Goal: Task Accomplishment & Management: Manage account settings

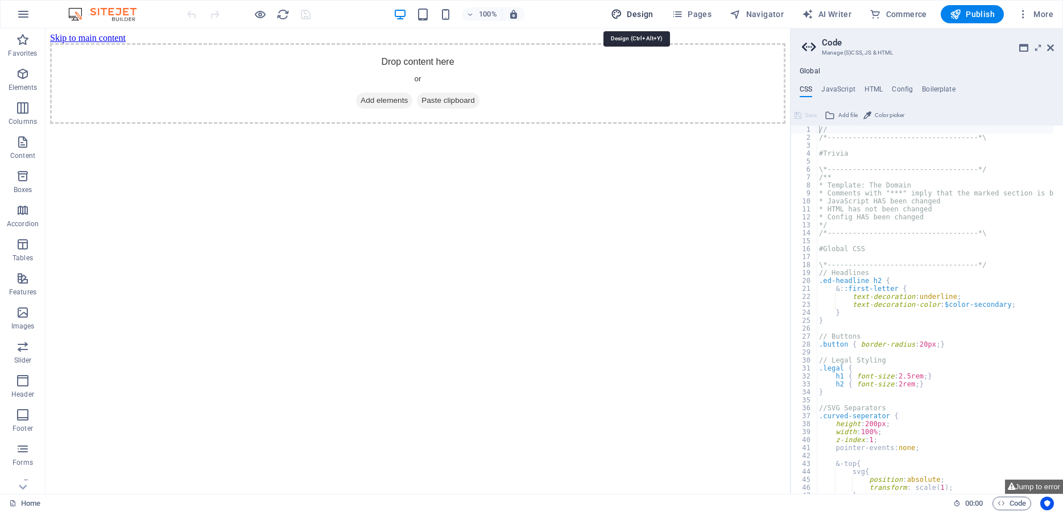
click at [640, 15] on span "Design" at bounding box center [632, 14] width 43 height 11
select select "px"
select select "300"
select select "px"
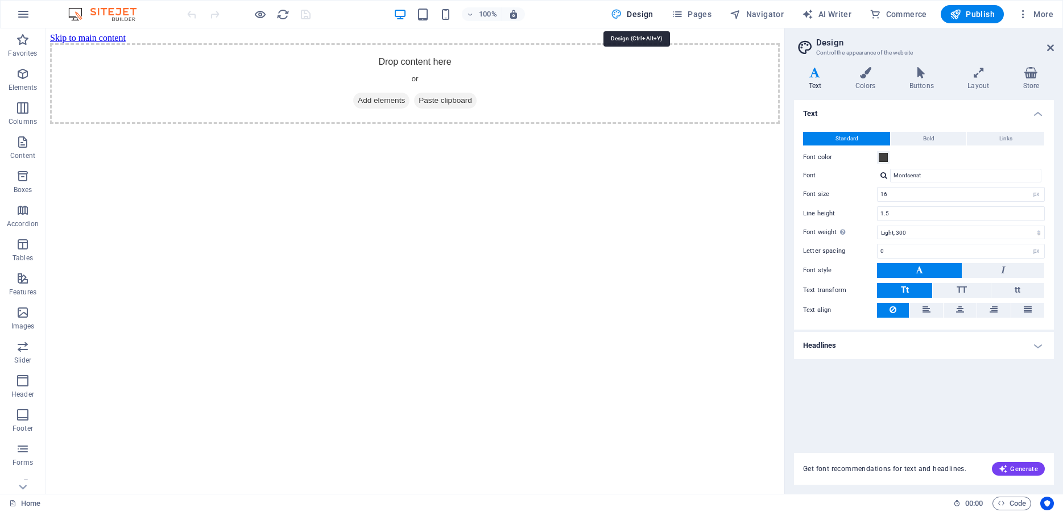
click at [645, 13] on span "Design" at bounding box center [632, 14] width 43 height 11
click at [35, 12] on button "button" at bounding box center [23, 14] width 27 height 27
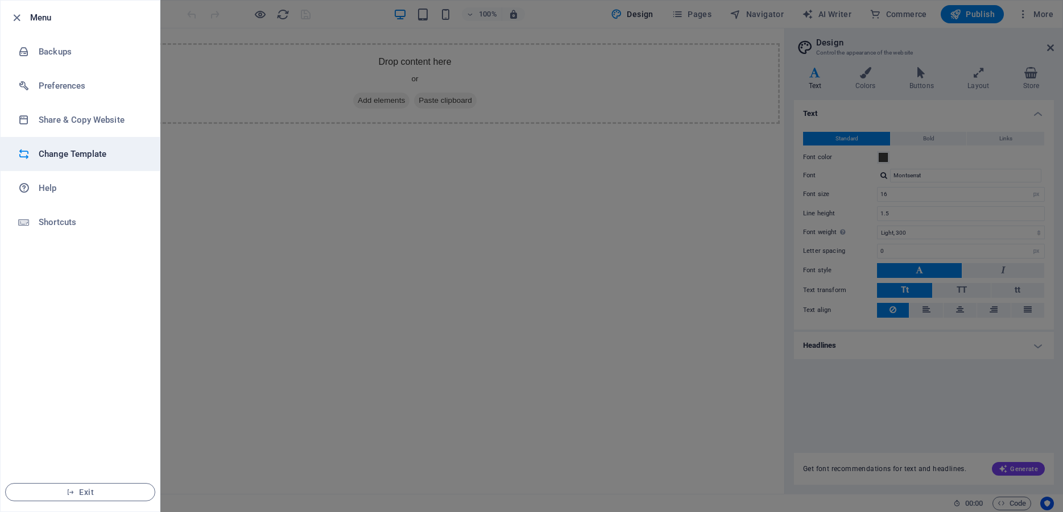
click at [61, 153] on h6 "Change Template" at bounding box center [91, 154] width 105 height 14
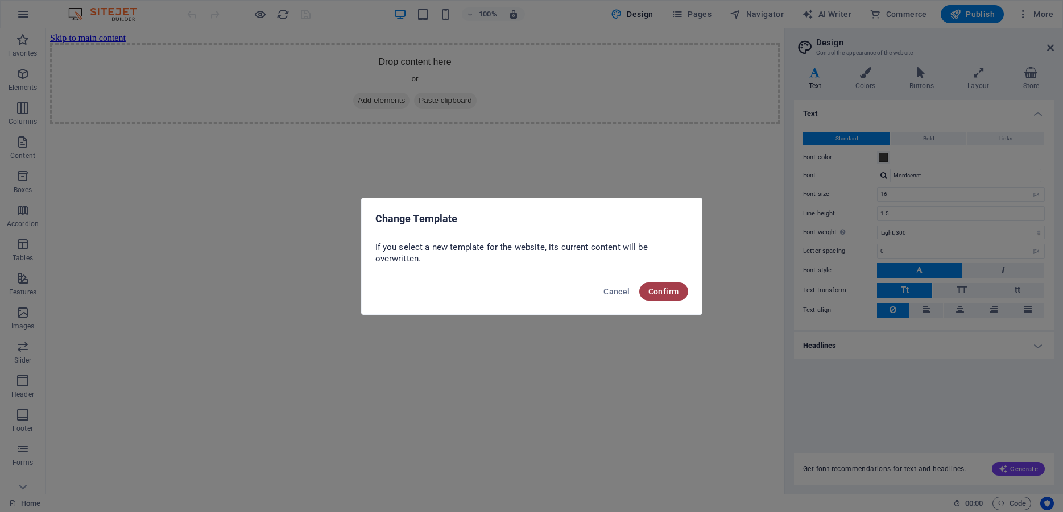
click at [658, 293] on span "Confirm" at bounding box center [663, 291] width 31 height 9
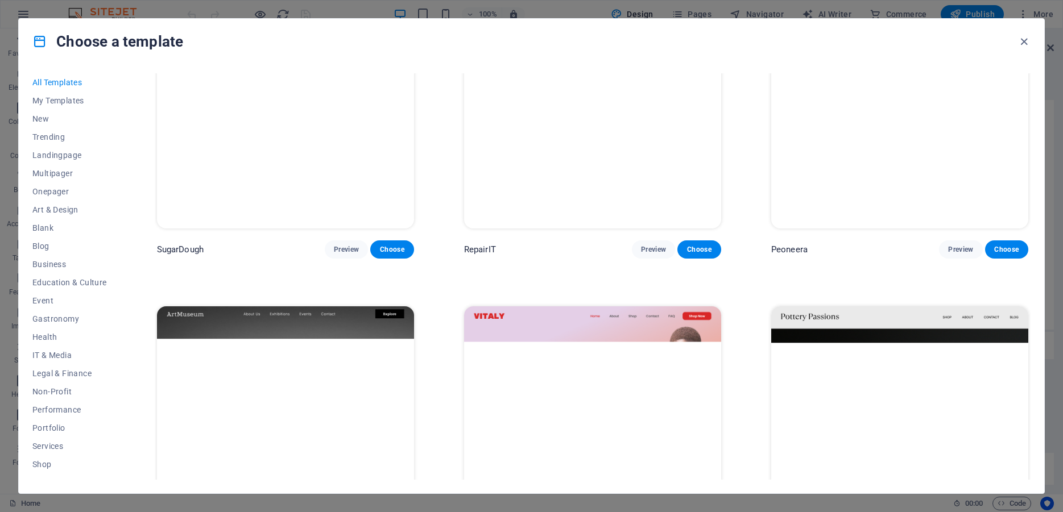
scroll to position [102, 0]
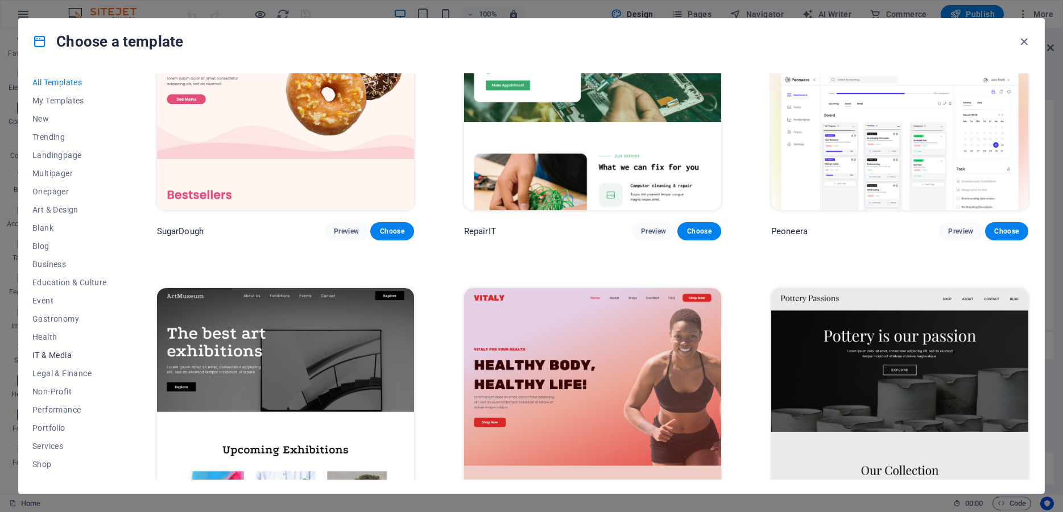
click at [49, 349] on button "IT & Media" at bounding box center [69, 355] width 74 height 18
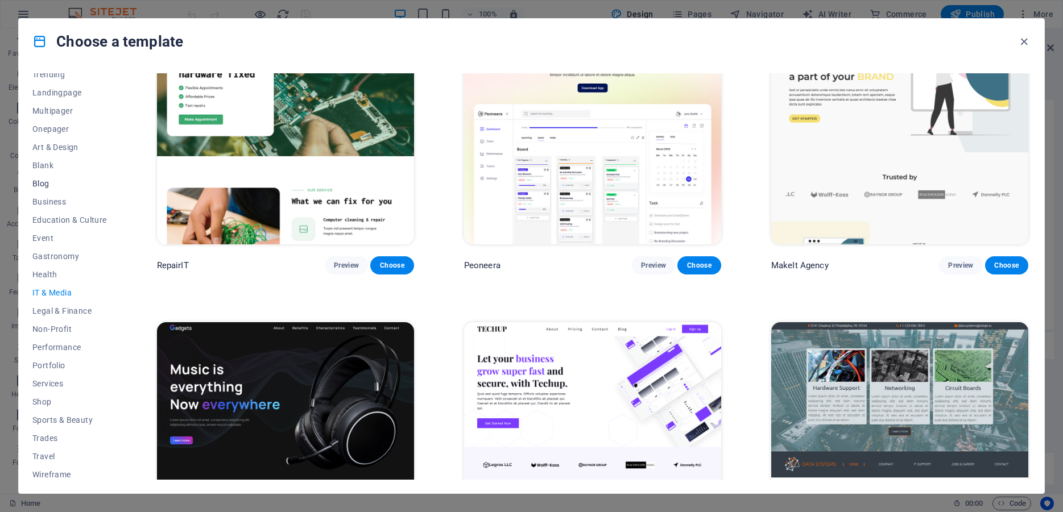
scroll to position [67, 0]
click at [56, 378] on span "Services" at bounding box center [69, 379] width 74 height 9
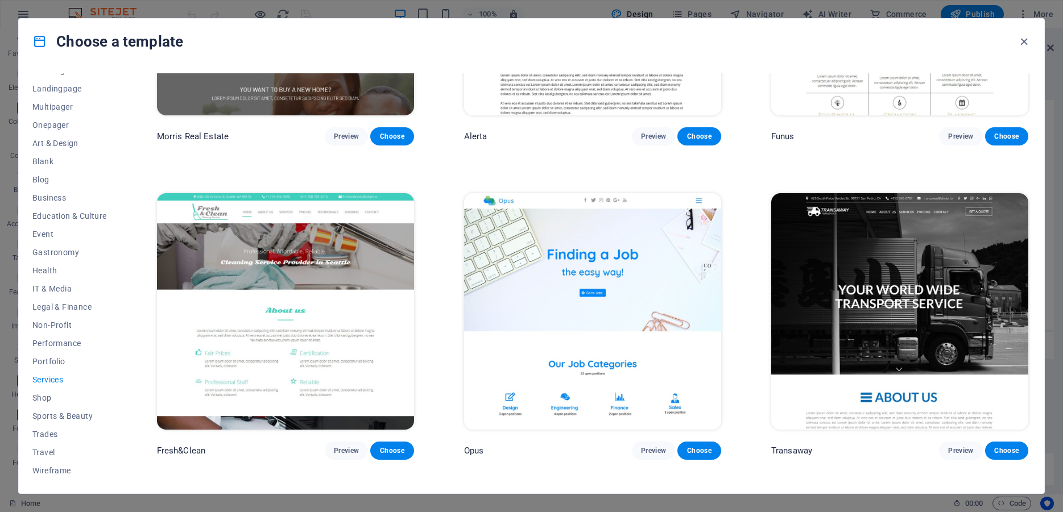
scroll to position [1303, 0]
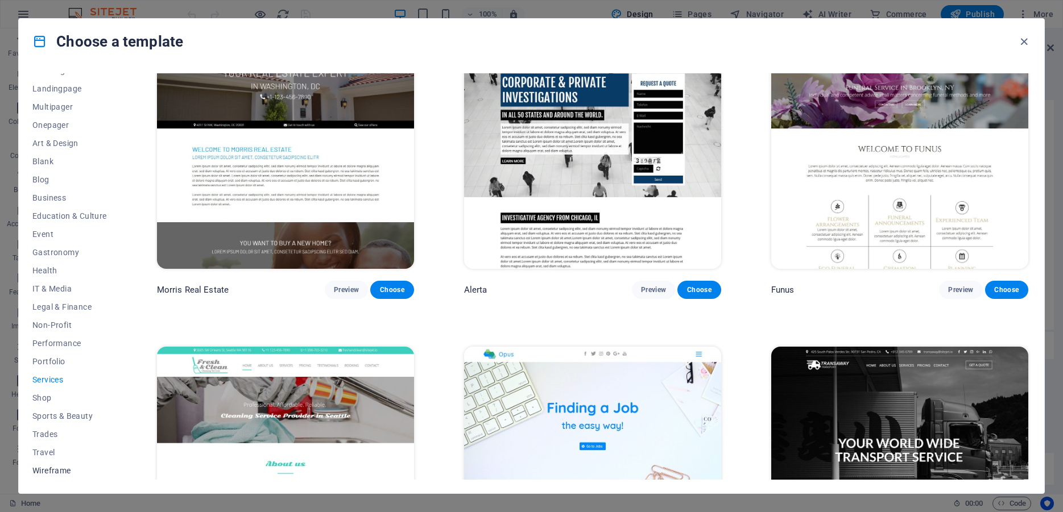
click at [63, 469] on span "Wireframe" at bounding box center [69, 470] width 74 height 9
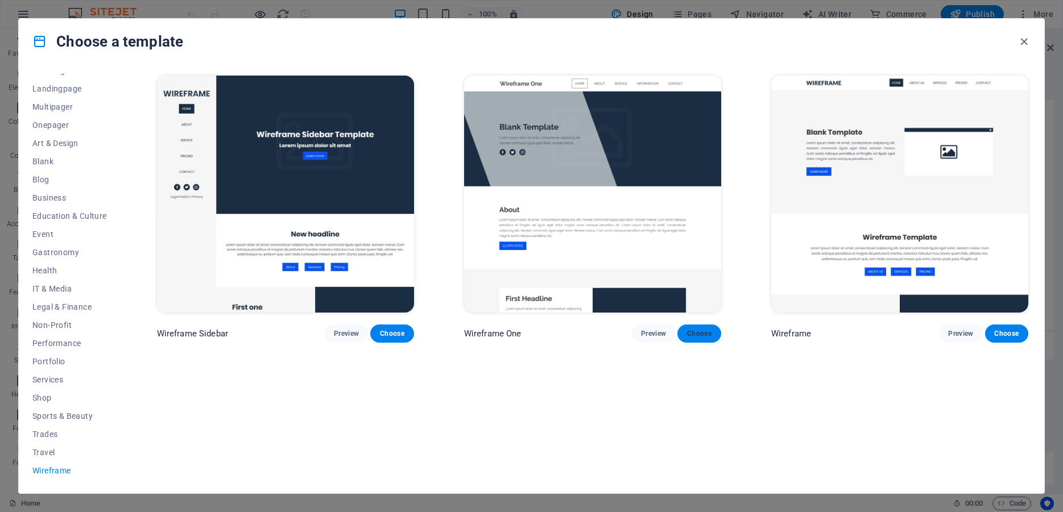
click at [694, 330] on span "Choose" at bounding box center [698, 333] width 25 height 9
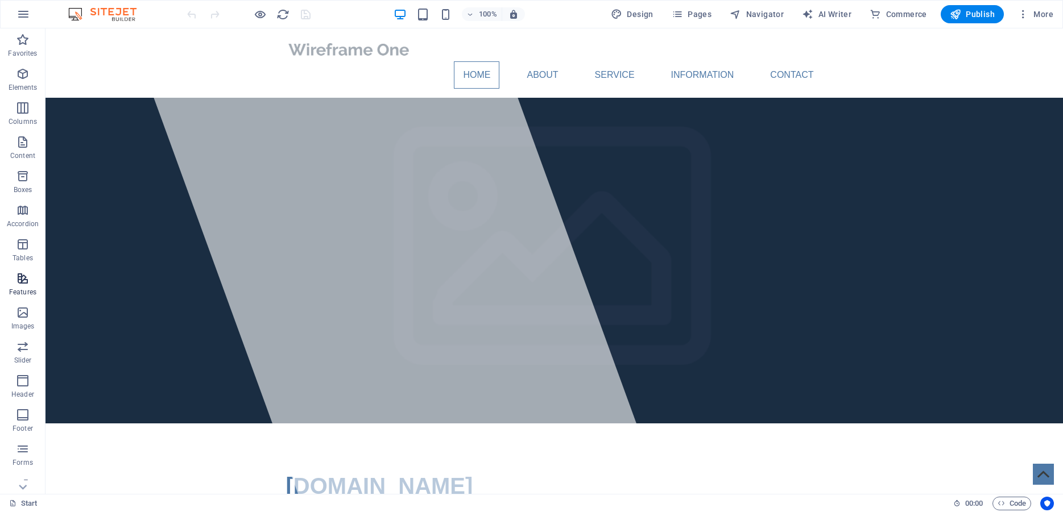
click at [16, 280] on span "Features" at bounding box center [22, 285] width 45 height 27
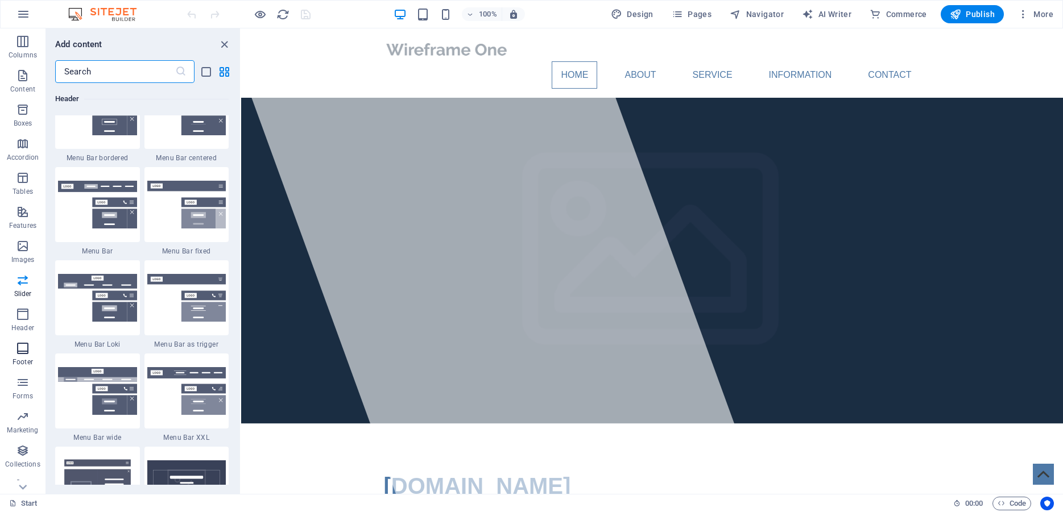
scroll to position [80, 0]
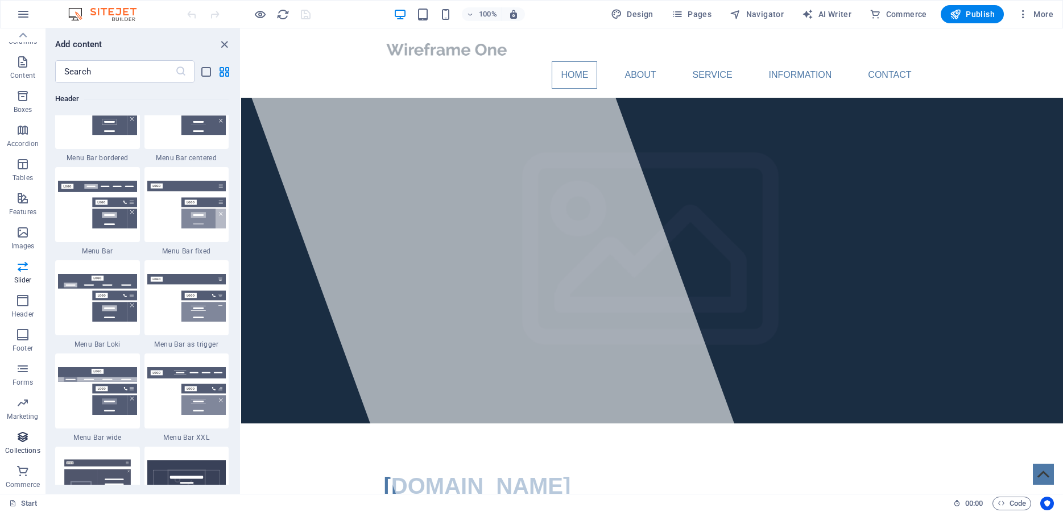
click at [14, 438] on span "Collections" at bounding box center [22, 443] width 45 height 27
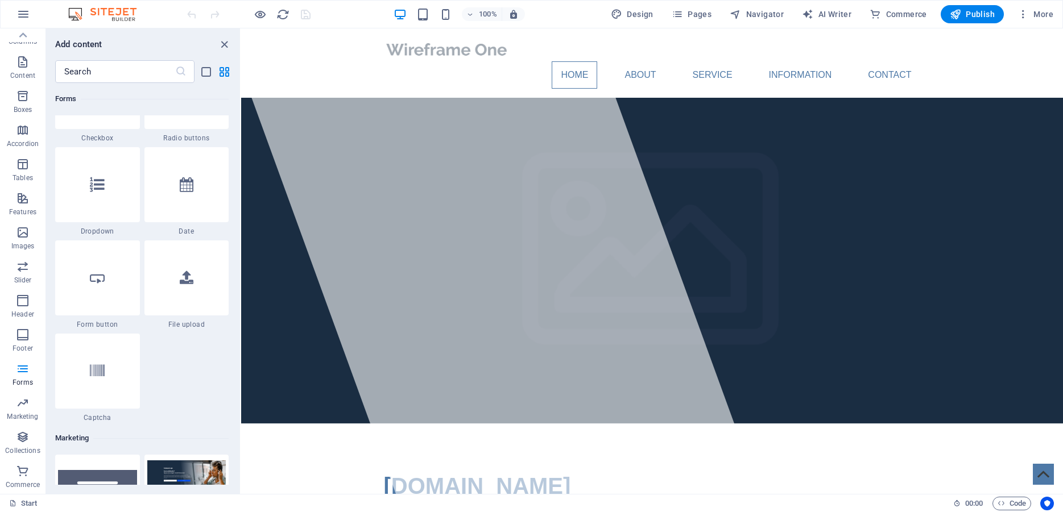
scroll to position [8769, 0]
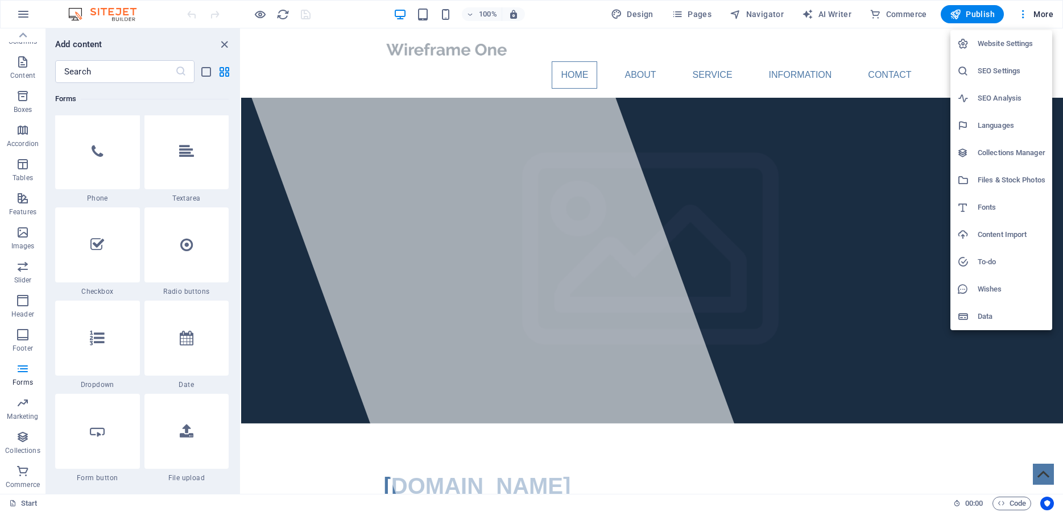
click at [706, 51] on div at bounding box center [531, 256] width 1063 height 512
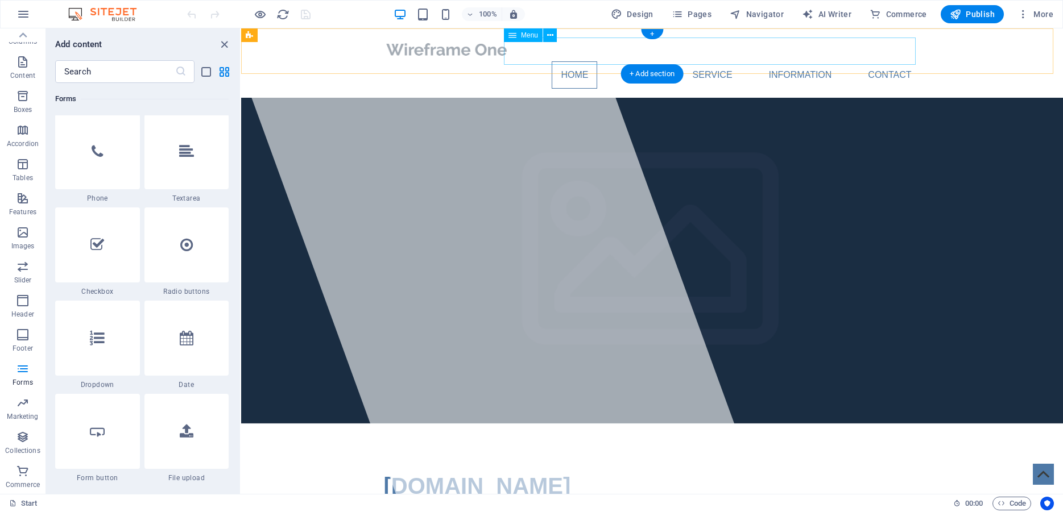
click at [706, 61] on nav "Home About Service Information Contact" at bounding box center [652, 74] width 537 height 27
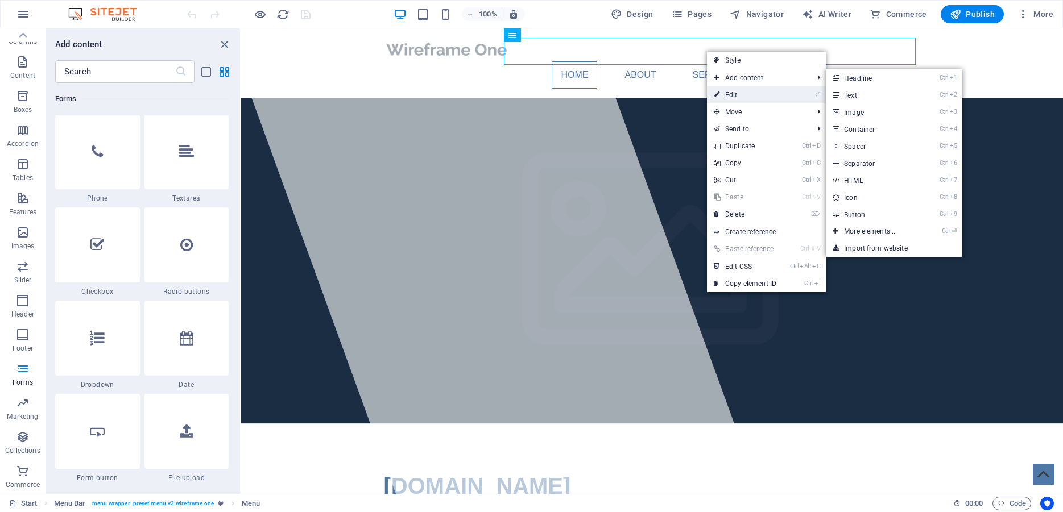
click at [723, 94] on link "⏎ Edit" at bounding box center [745, 94] width 76 height 17
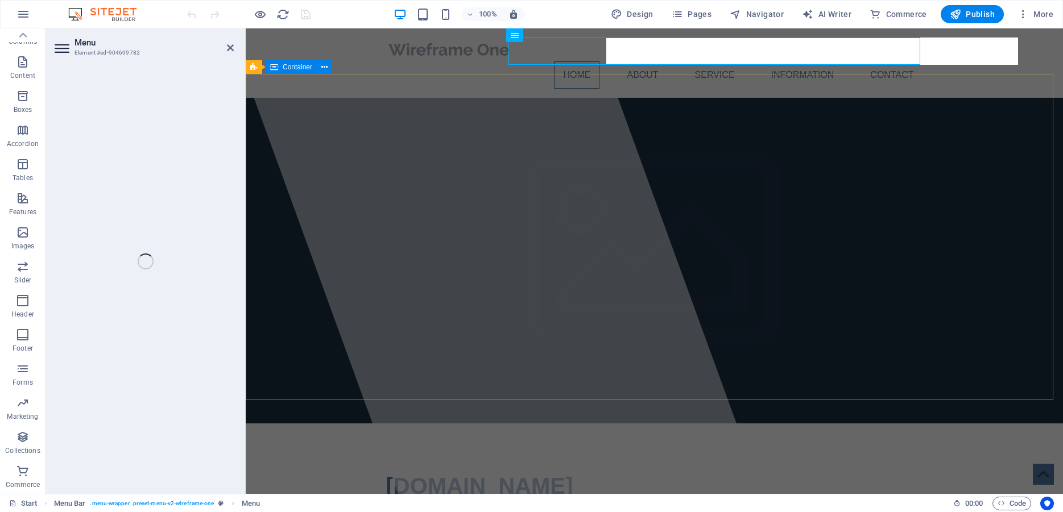
scroll to position [80, 0]
select select
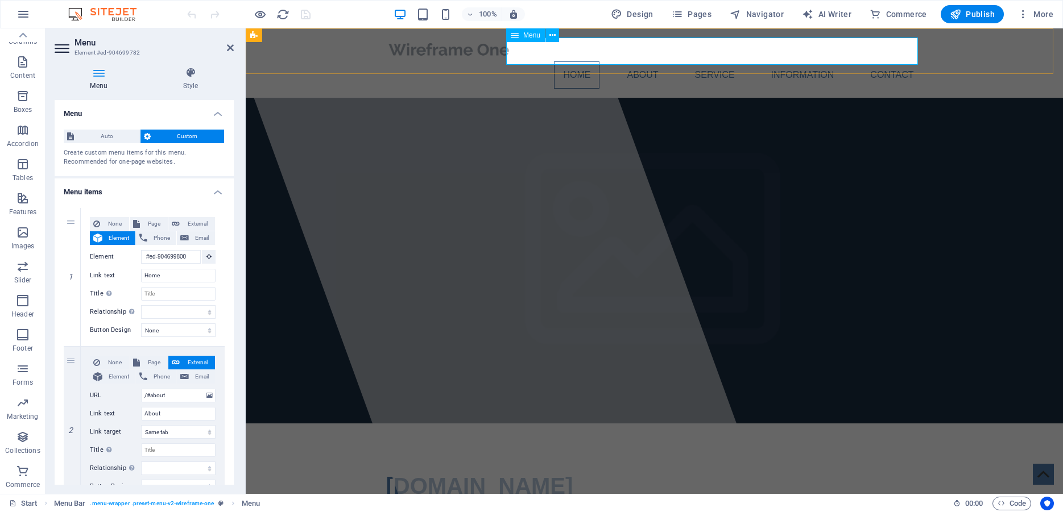
click at [725, 61] on nav "Home About Service Information Contact" at bounding box center [654, 74] width 537 height 27
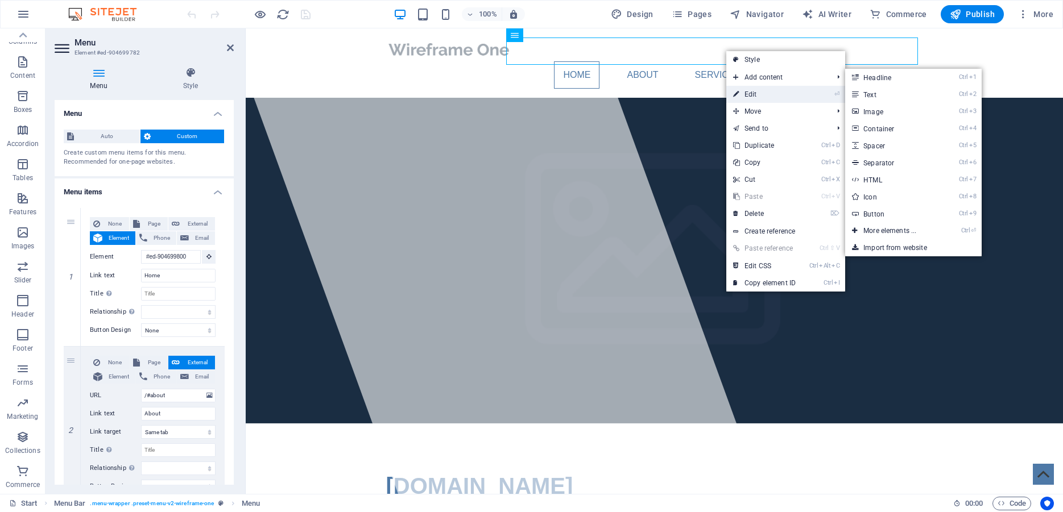
click at [742, 94] on link "⏎ Edit" at bounding box center [764, 94] width 76 height 17
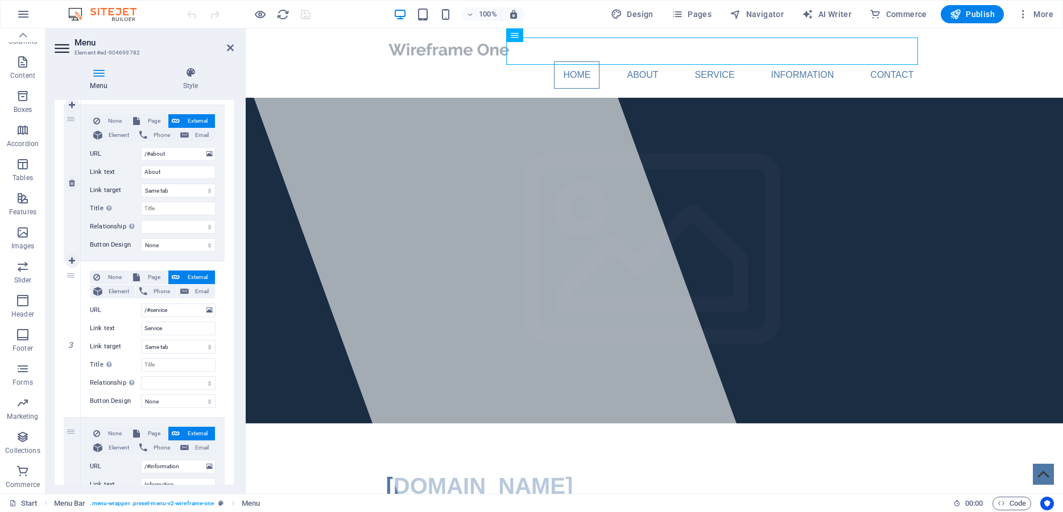
scroll to position [256, 0]
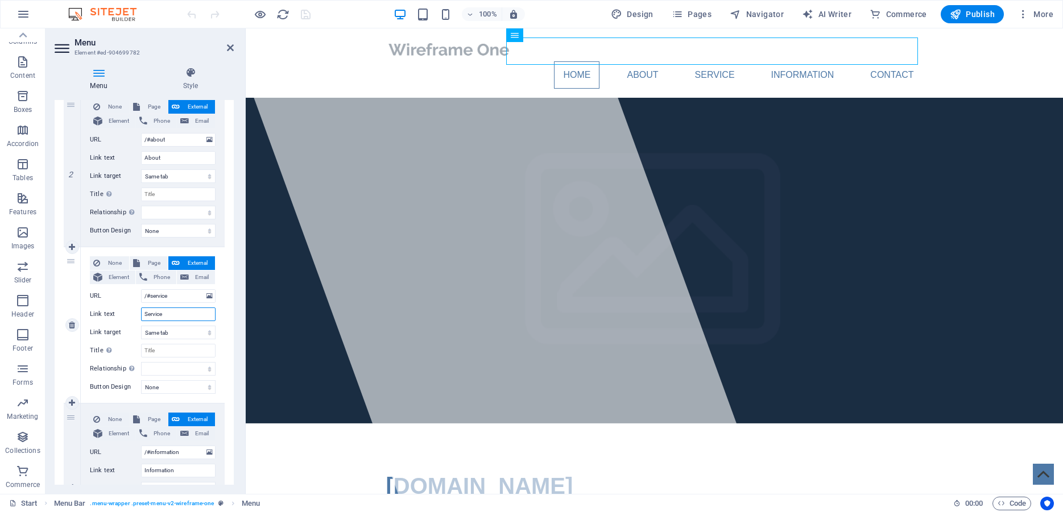
drag, startPoint x: 169, startPoint y: 313, endPoint x: 134, endPoint y: 314, distance: 35.3
click at [141, 314] on input "Service" at bounding box center [178, 315] width 74 height 14
type input "Mo"
select select
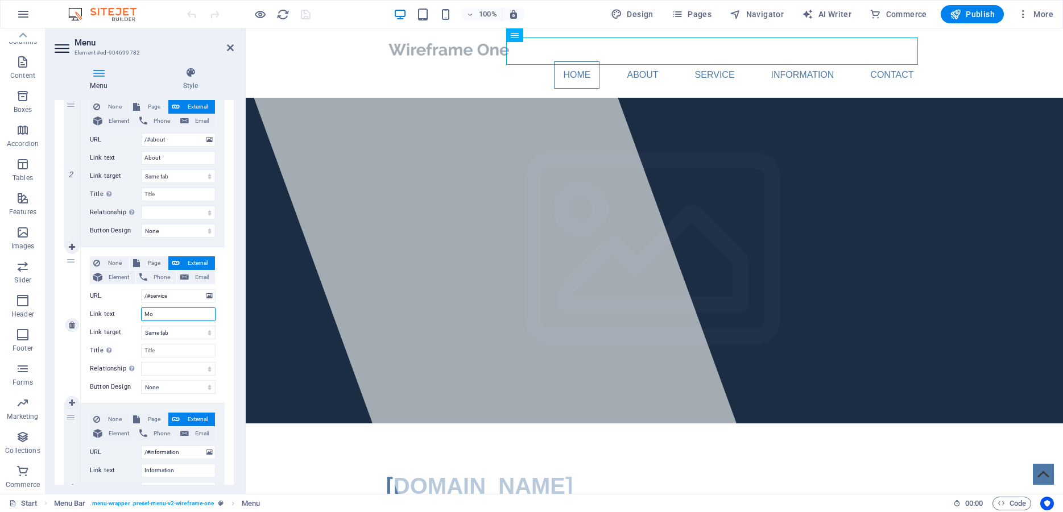
select select
type input "Movies"
select select
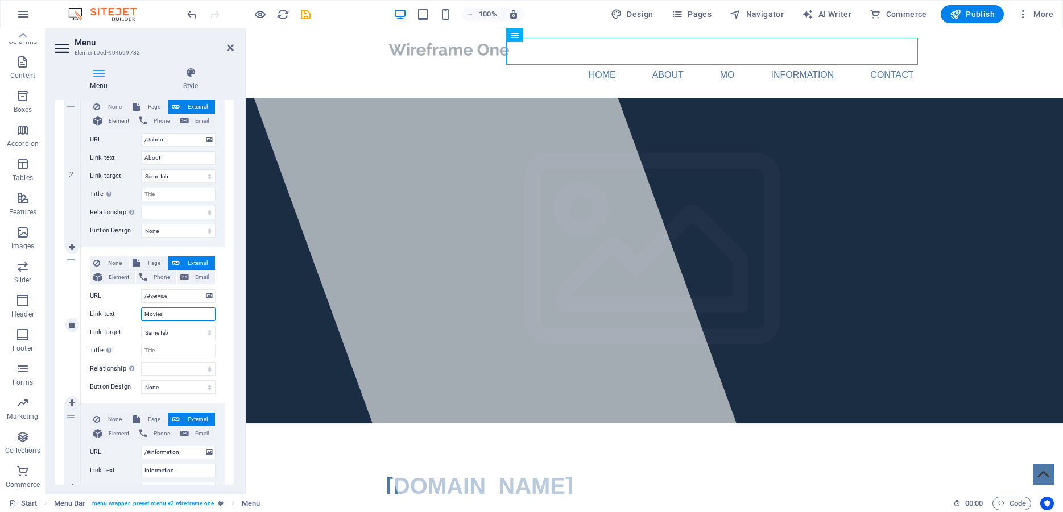
select select
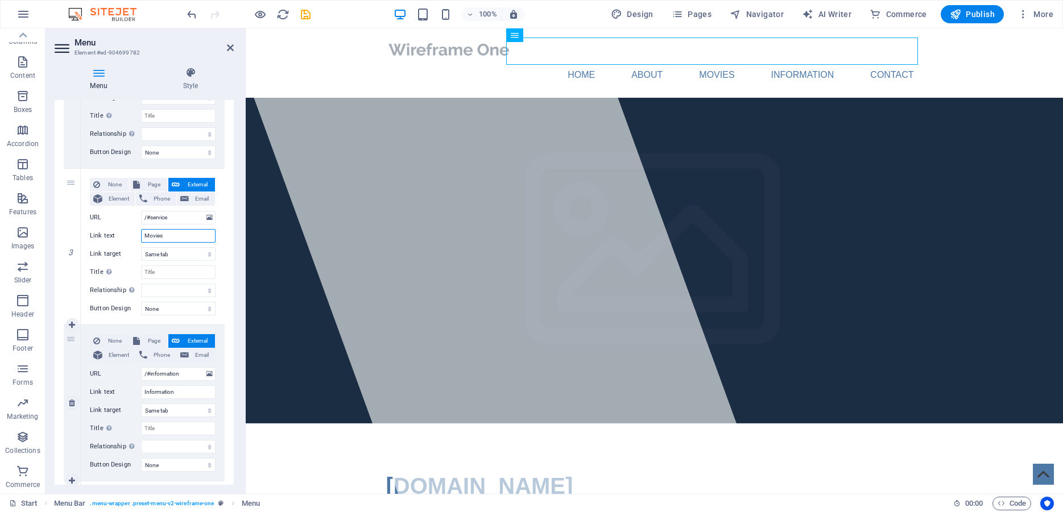
scroll to position [358, 0]
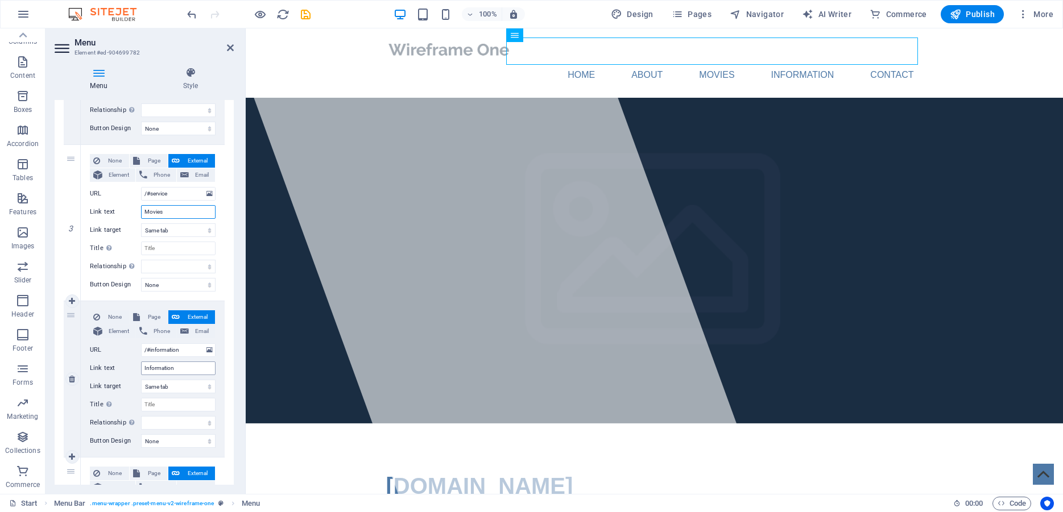
type input "Movies"
drag, startPoint x: 180, startPoint y: 367, endPoint x: 123, endPoint y: 374, distance: 57.8
click at [141, 374] on input "Information" at bounding box center [178, 369] width 74 height 14
type input "F"
select select
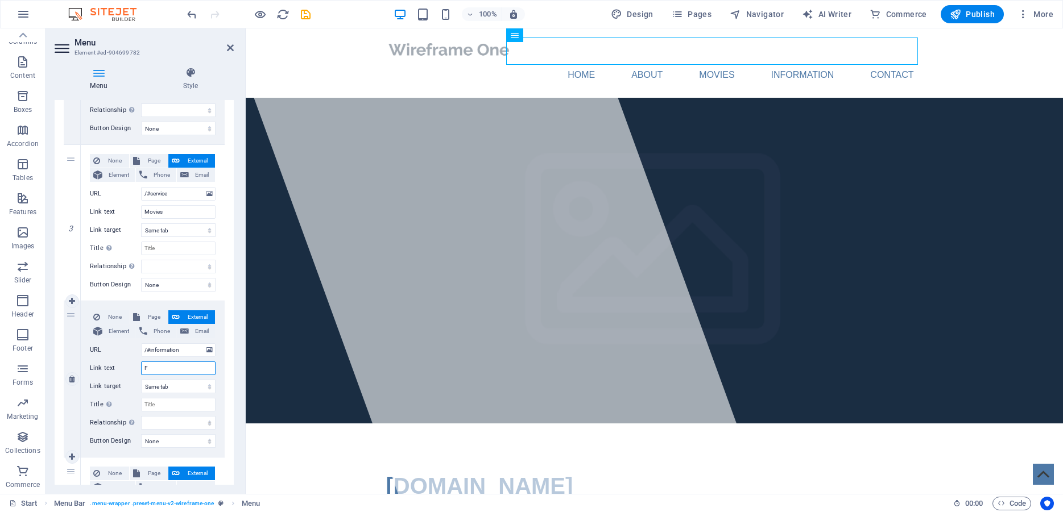
select select
type input "FAQ"
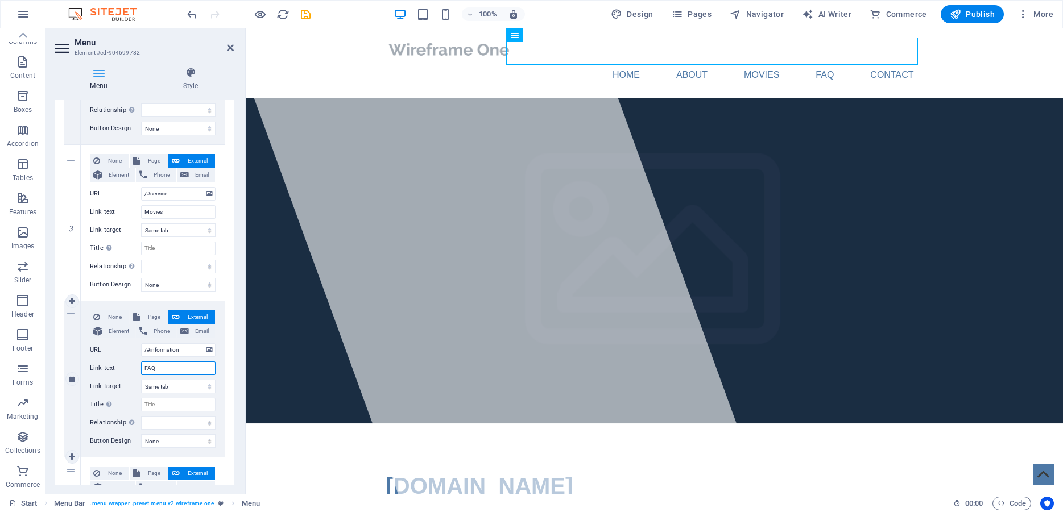
select select
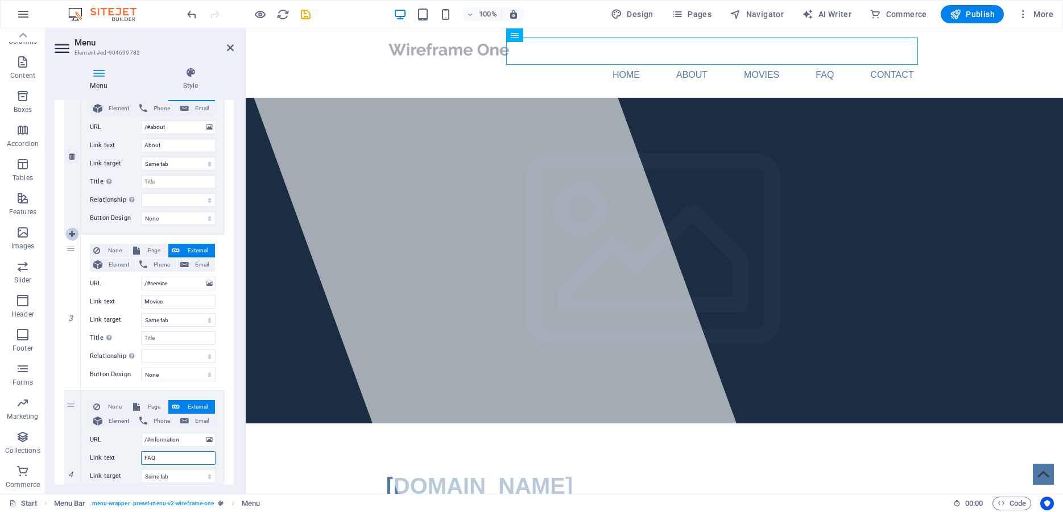
scroll to position [256, 0]
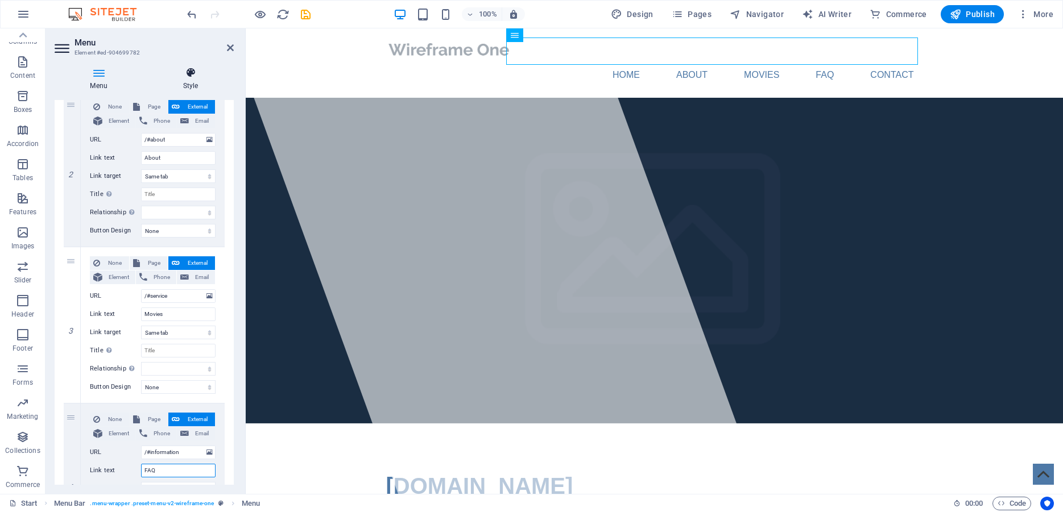
type input "FAQ"
click at [183, 85] on h4 "Style" at bounding box center [190, 79] width 86 height 24
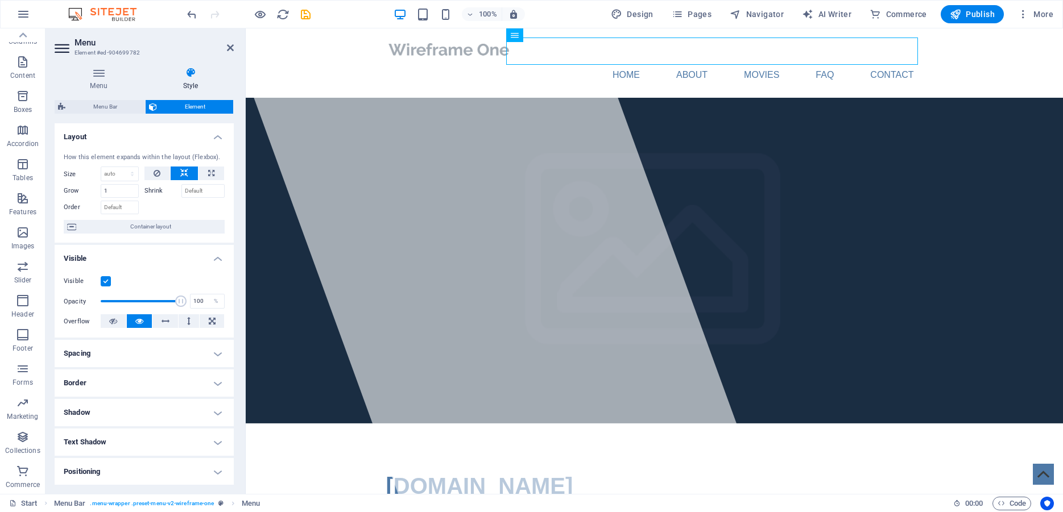
click at [101, 391] on h4 "Border" at bounding box center [144, 383] width 179 height 27
click at [145, 411] on span at bounding box center [149, 407] width 8 height 8
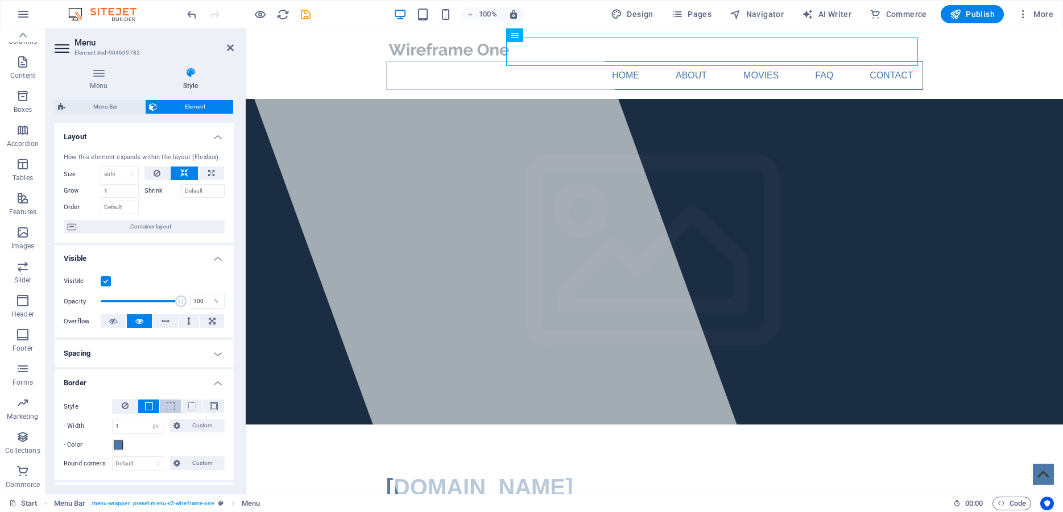
click at [160, 412] on button at bounding box center [170, 407] width 21 height 14
click at [181, 412] on button at bounding box center [191, 407] width 21 height 14
click at [210, 411] on span at bounding box center [214, 407] width 8 height 8
click at [120, 450] on span at bounding box center [118, 445] width 9 height 9
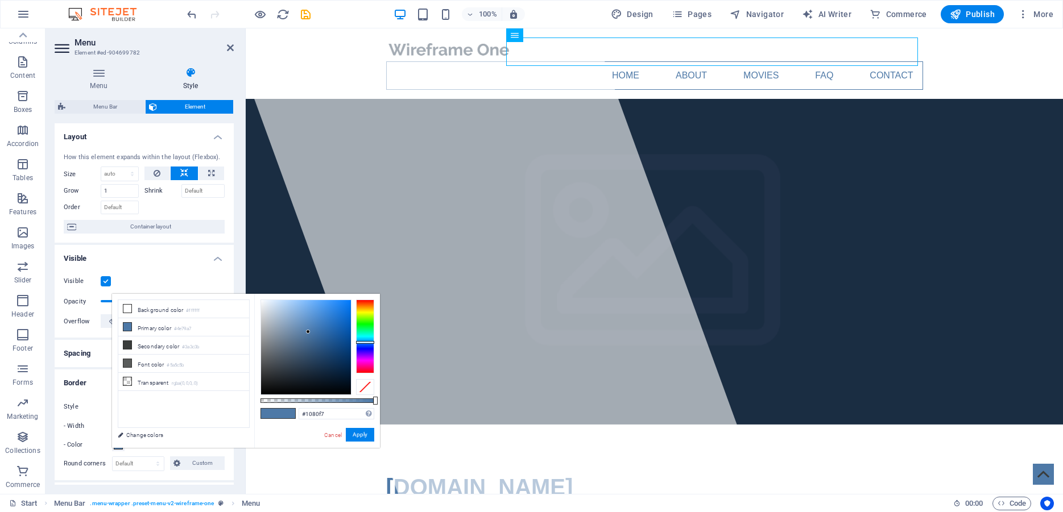
click at [345, 302] on div at bounding box center [306, 347] width 90 height 94
type input "#057af7"
click at [349, 302] on div at bounding box center [348, 302] width 4 height 4
click at [363, 433] on button "Apply" at bounding box center [360, 435] width 28 height 14
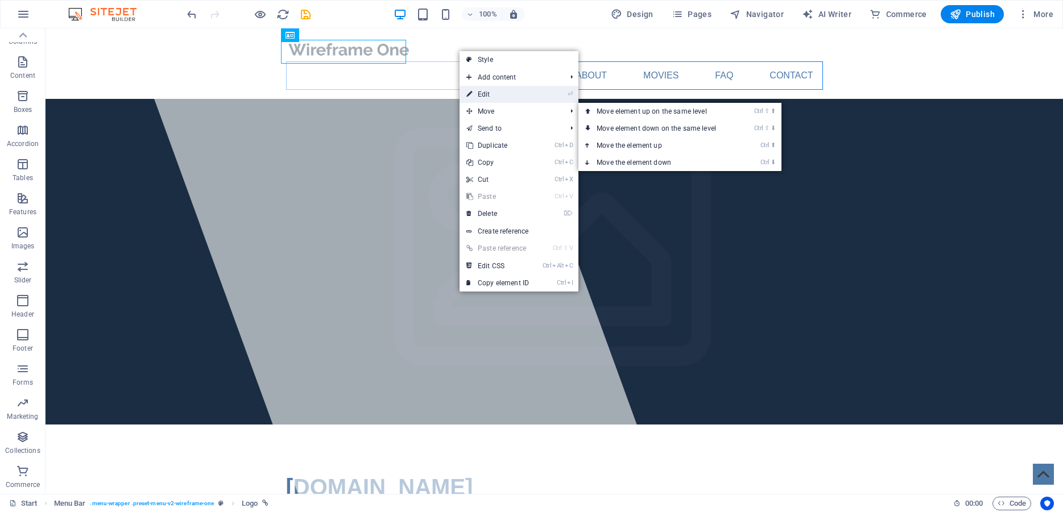
click at [495, 98] on link "⏎ Edit" at bounding box center [497, 94] width 76 height 17
select select "px"
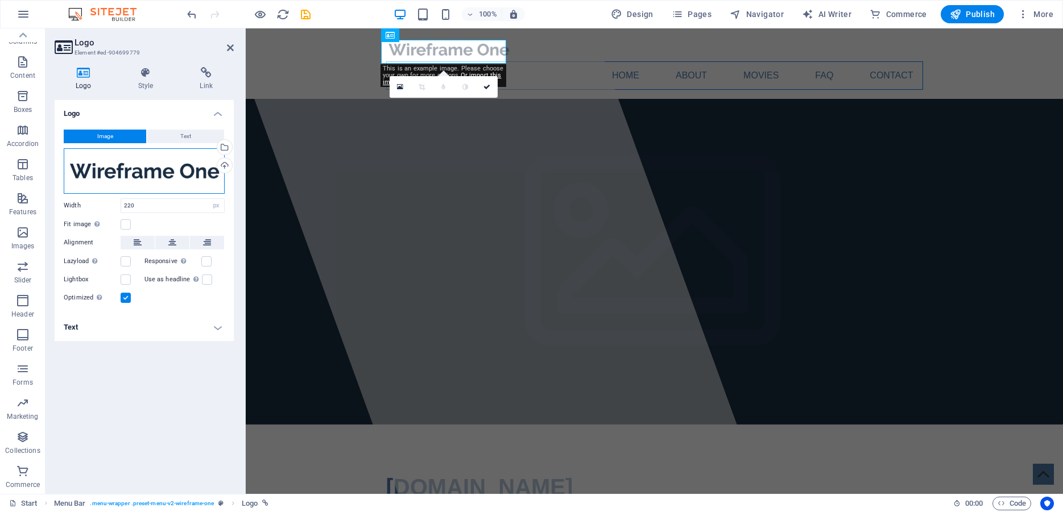
click at [212, 173] on div "Drag files here, click to choose files or select files from Files or our free s…" at bounding box center [144, 170] width 161 height 45
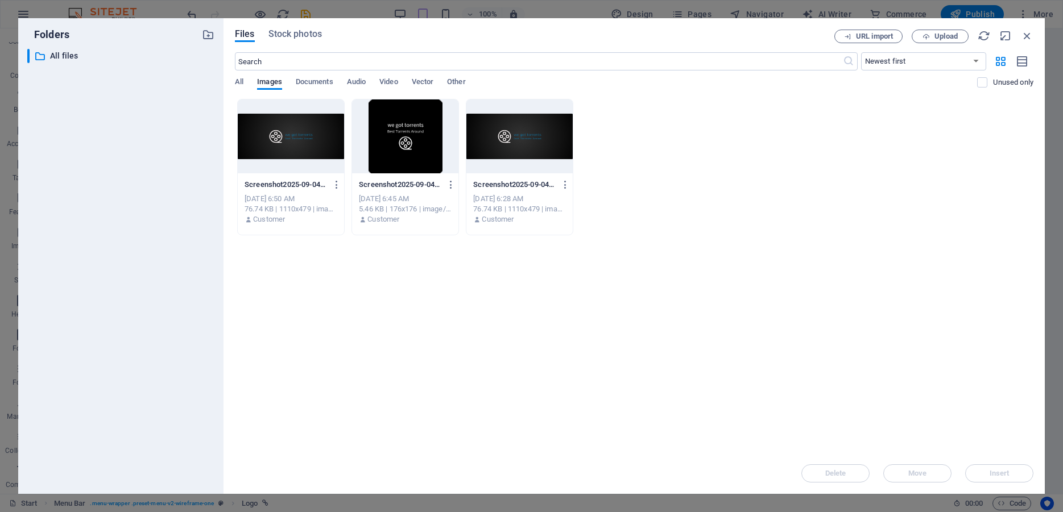
click at [409, 141] on div at bounding box center [405, 137] width 106 height 74
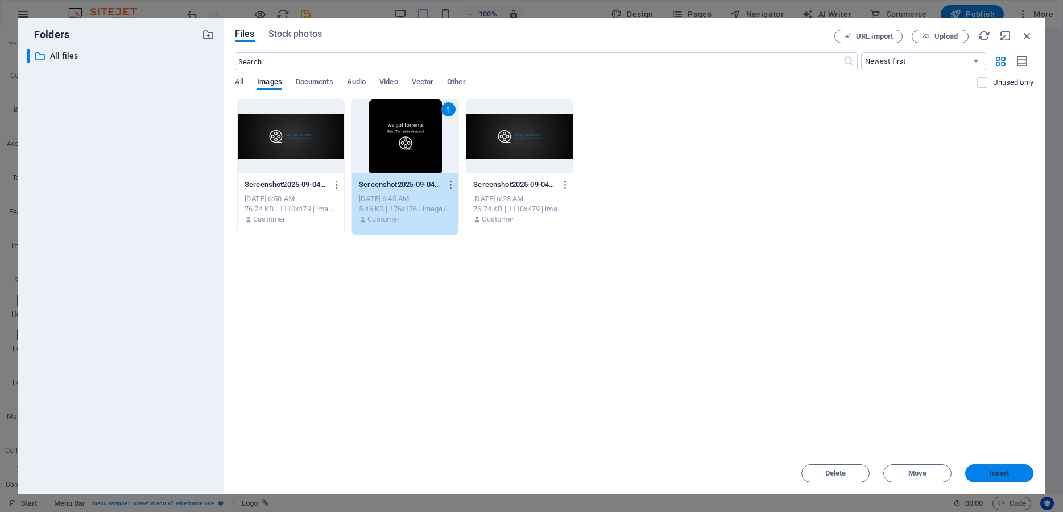
click at [1001, 477] on span "Insert" at bounding box center [999, 473] width 20 height 7
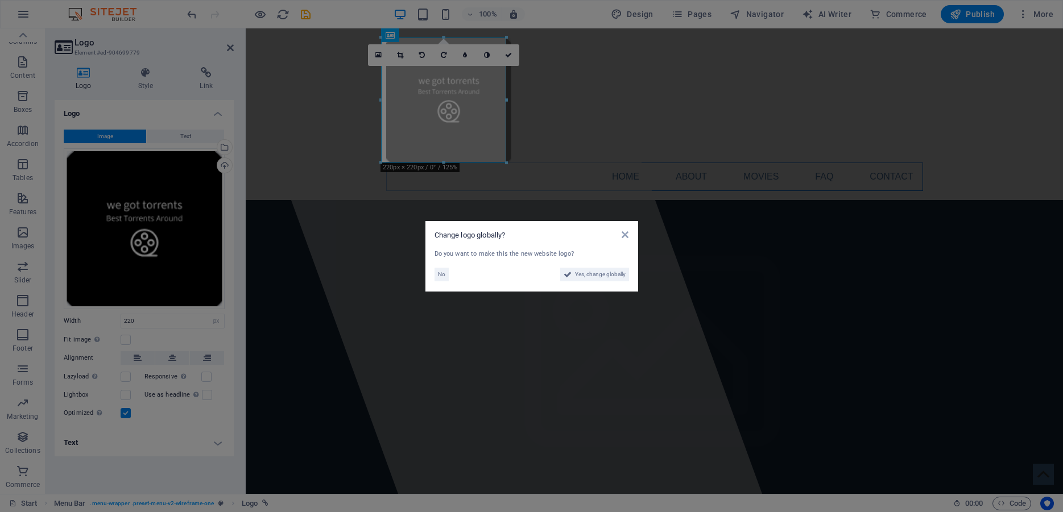
click at [573, 138] on aside "Change logo globally? Do you want to make this the new website logo? No Yes, ch…" at bounding box center [531, 256] width 1063 height 512
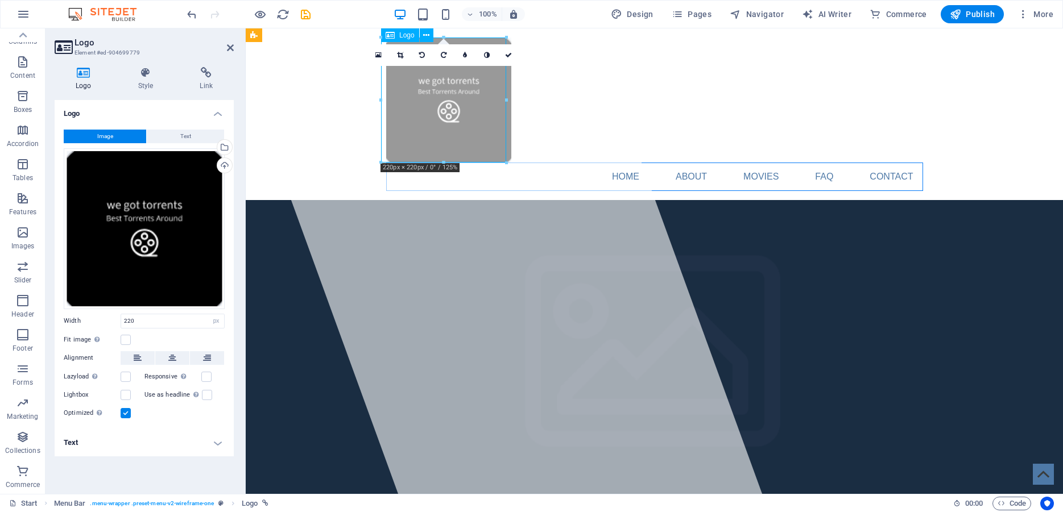
drag, startPoint x: 426, startPoint y: 101, endPoint x: 398, endPoint y: 101, distance: 27.9
click at [398, 101] on div at bounding box center [654, 100] width 537 height 125
drag, startPoint x: 408, startPoint y: 101, endPoint x: 401, endPoint y: 101, distance: 7.4
click at [401, 101] on div at bounding box center [654, 100] width 537 height 125
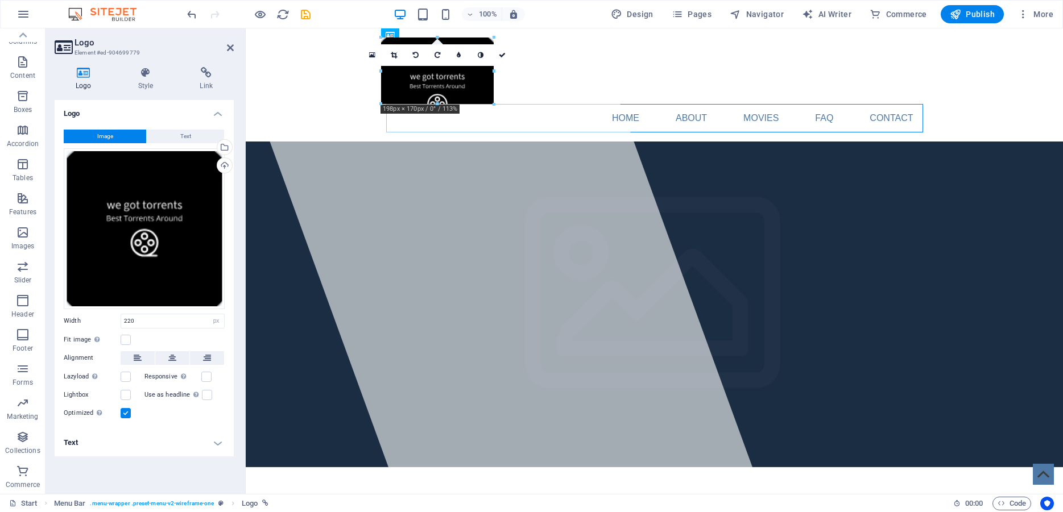
drag, startPoint x: 381, startPoint y: 101, endPoint x: 429, endPoint y: 128, distance: 54.7
click at [429, 128] on div "H1 Banner Banner Container Container Container Banner Container Text H2 Text Sp…" at bounding box center [654, 261] width 817 height 466
type input "136"
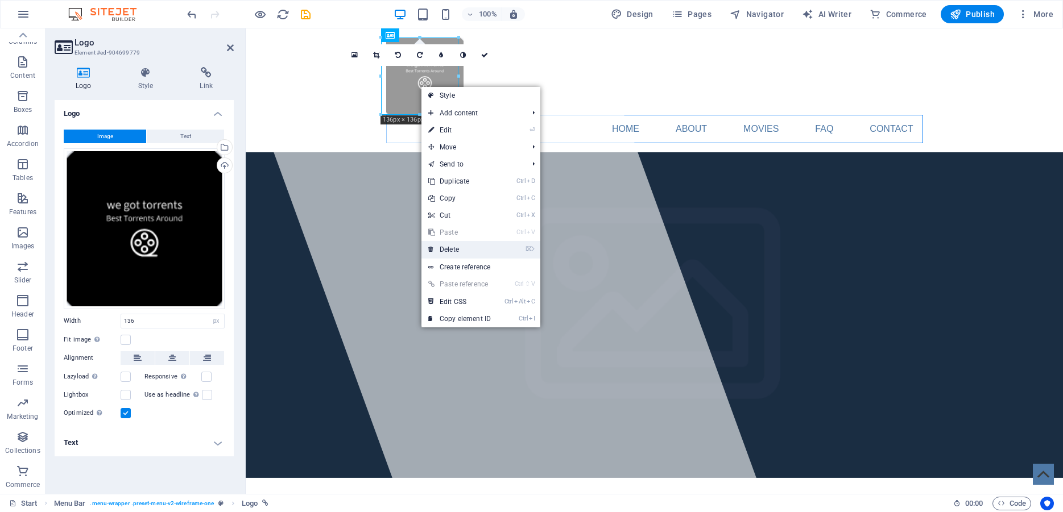
click at [455, 249] on link "⌦ Delete" at bounding box center [459, 249] width 76 height 17
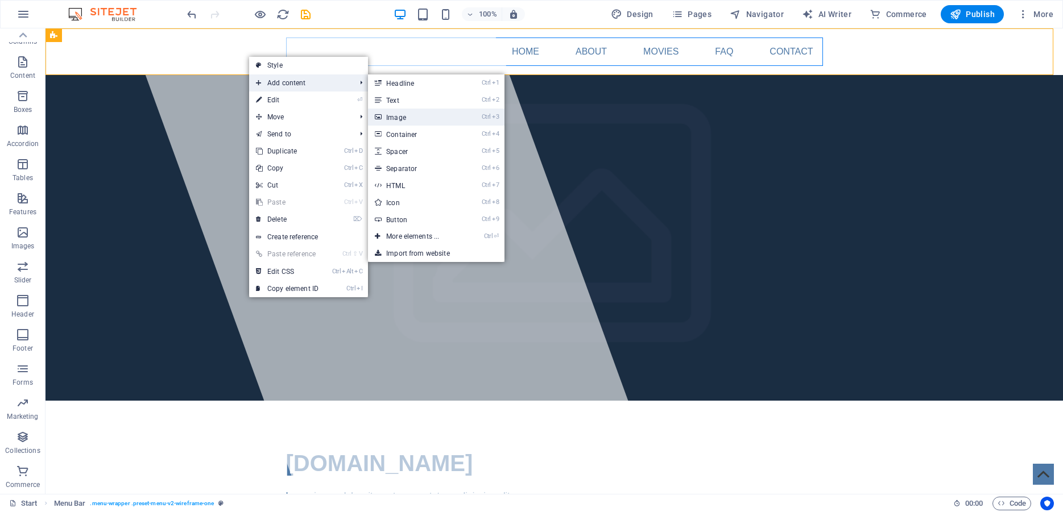
click at [401, 119] on link "Ctrl 3 Image" at bounding box center [415, 117] width 94 height 17
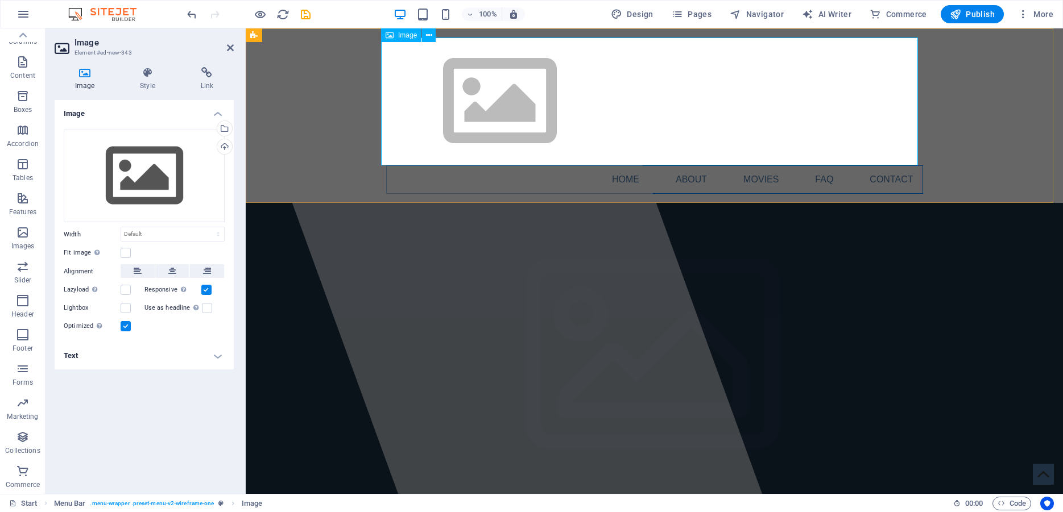
click at [482, 118] on figure at bounding box center [654, 102] width 537 height 128
click at [397, 35] on div "Image" at bounding box center [401, 35] width 40 height 14
click at [427, 38] on icon at bounding box center [429, 36] width 6 height 12
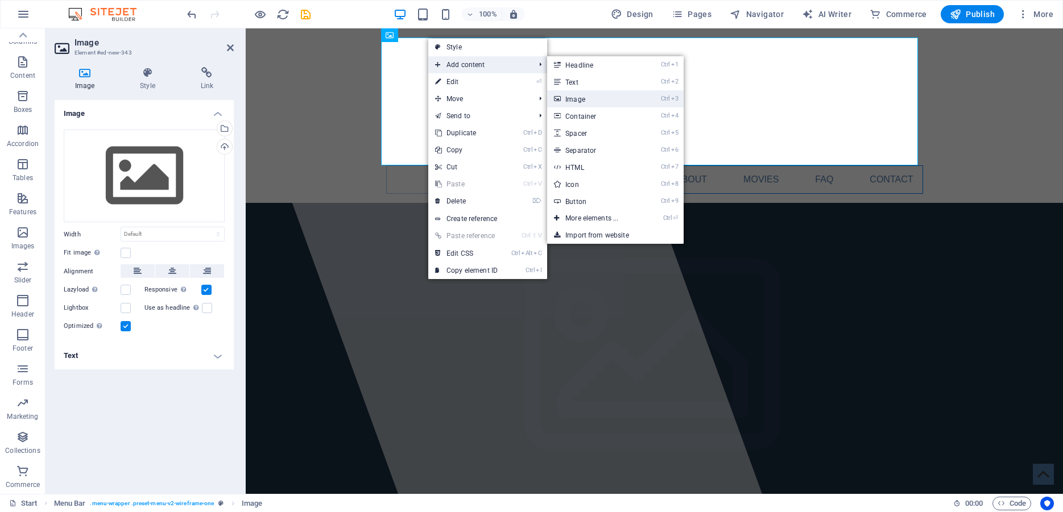
click at [587, 97] on link "Ctrl 3 Image" at bounding box center [594, 98] width 94 height 17
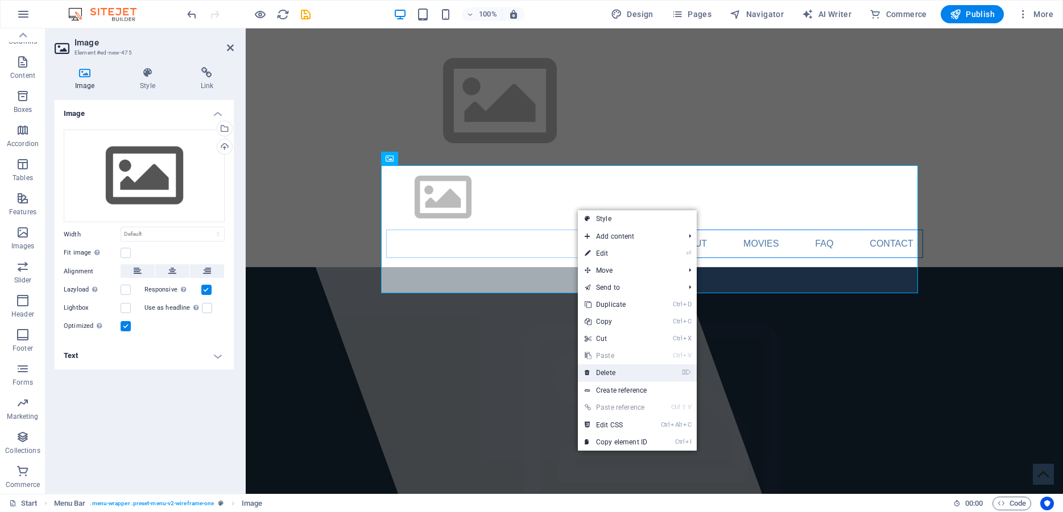
click at [621, 371] on link "⌦ Delete" at bounding box center [616, 372] width 76 height 17
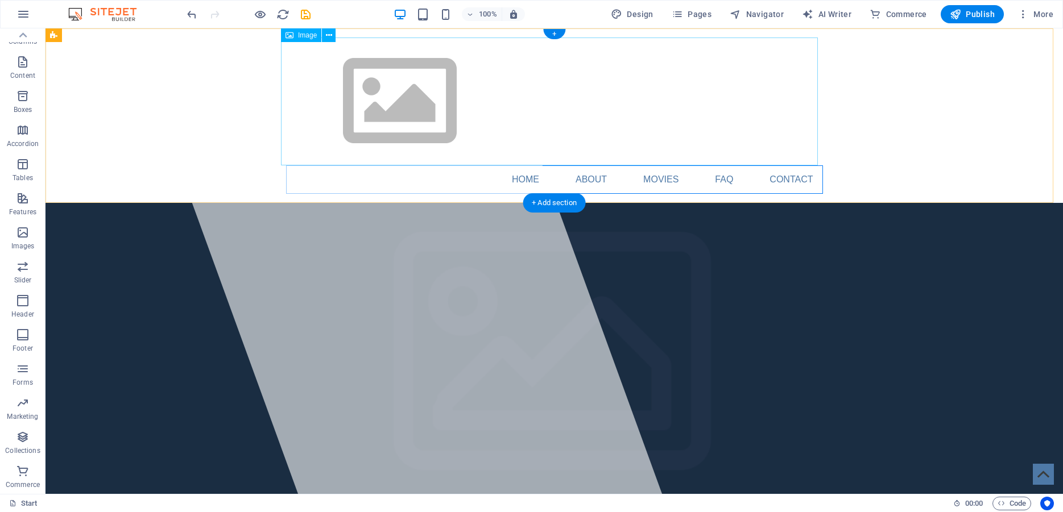
click at [407, 101] on figure at bounding box center [554, 102] width 537 height 128
drag, startPoint x: 412, startPoint y: 119, endPoint x: 390, endPoint y: 113, distance: 23.0
click at [390, 113] on figure at bounding box center [554, 102] width 537 height 128
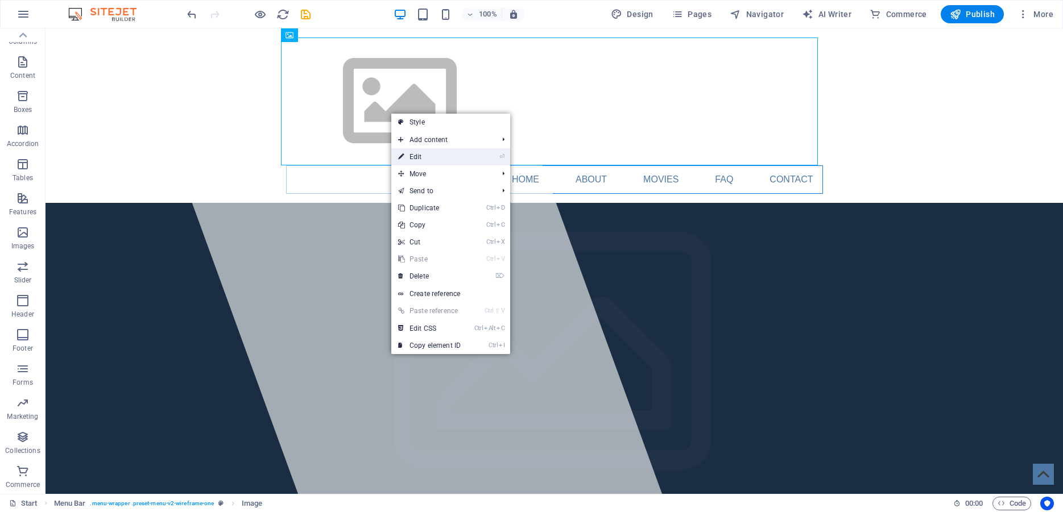
click at [445, 155] on link "⏎ Edit" at bounding box center [429, 156] width 76 height 17
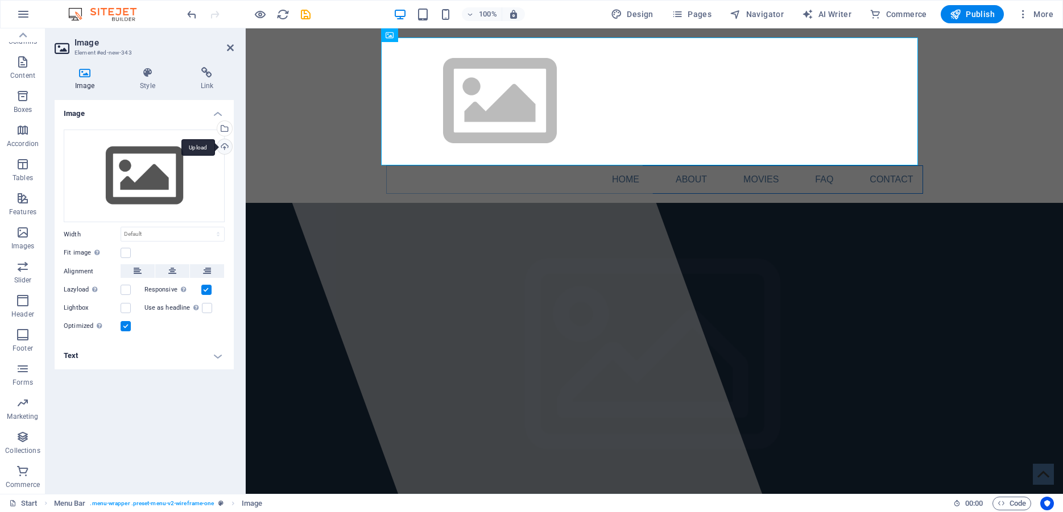
click at [226, 146] on div "Upload" at bounding box center [223, 147] width 17 height 17
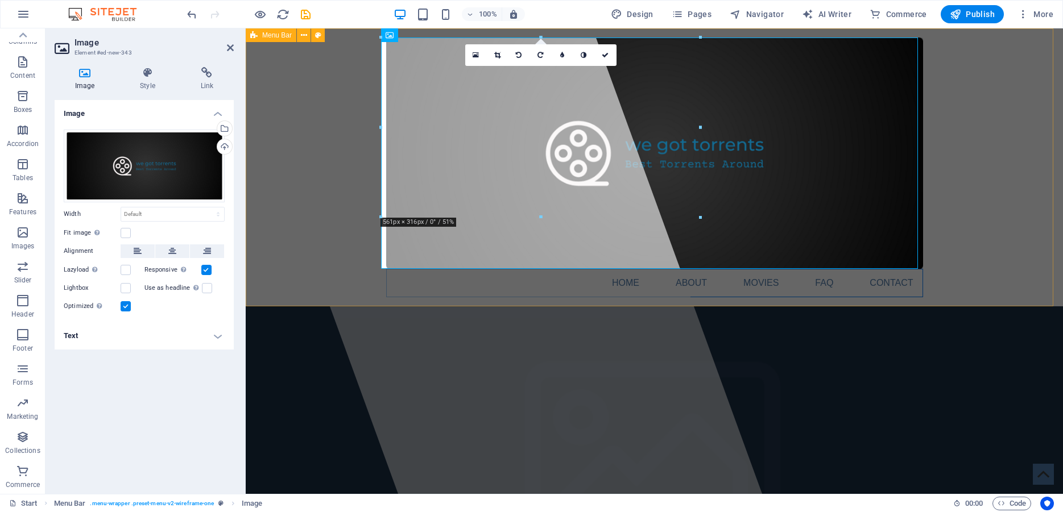
click at [317, 172] on div "Home About Movies FAQ Contact" at bounding box center [654, 167] width 817 height 278
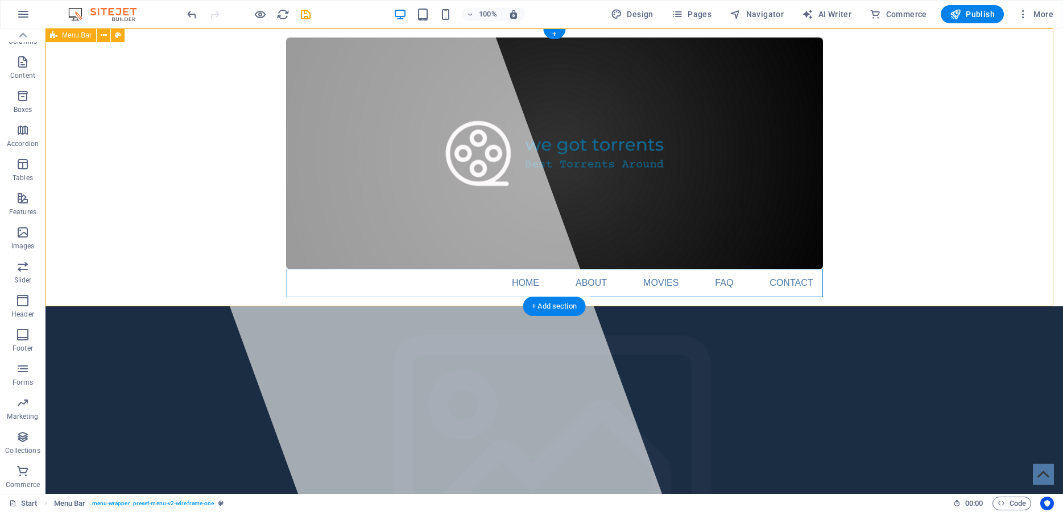
click at [890, 186] on div "Home About Movies FAQ Contact" at bounding box center [553, 167] width 1017 height 278
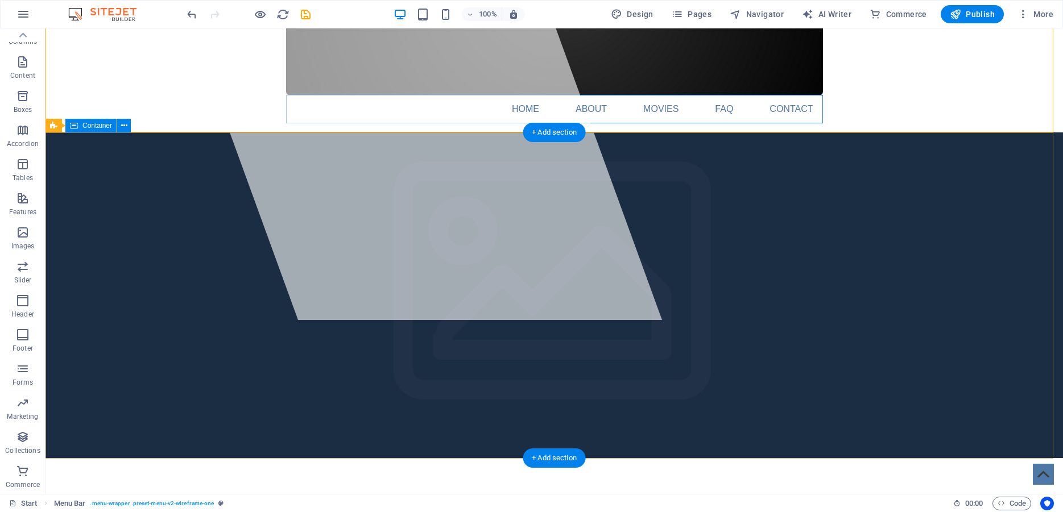
scroll to position [232, 0]
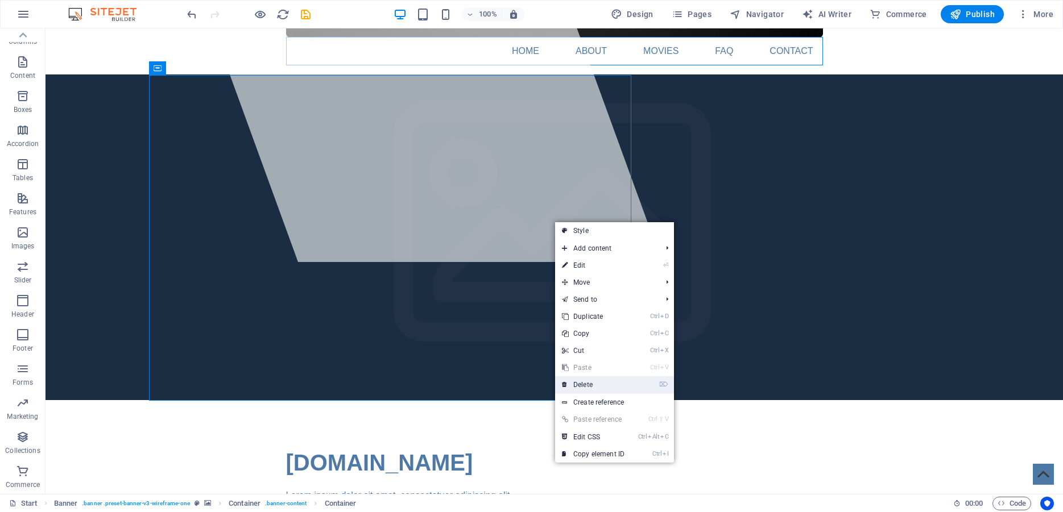
click at [582, 384] on link "⌦ Delete" at bounding box center [593, 384] width 76 height 17
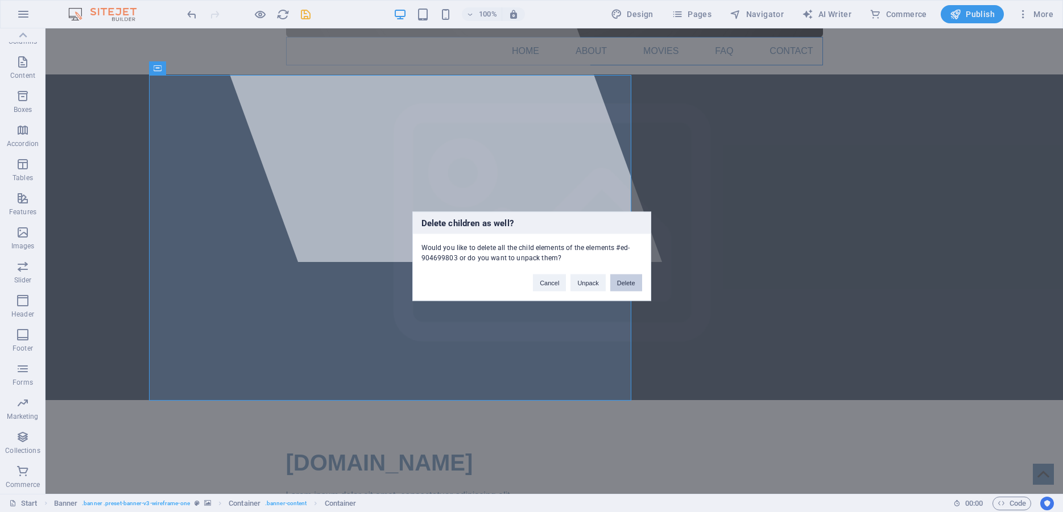
click at [623, 284] on button "Delete" at bounding box center [626, 282] width 32 height 17
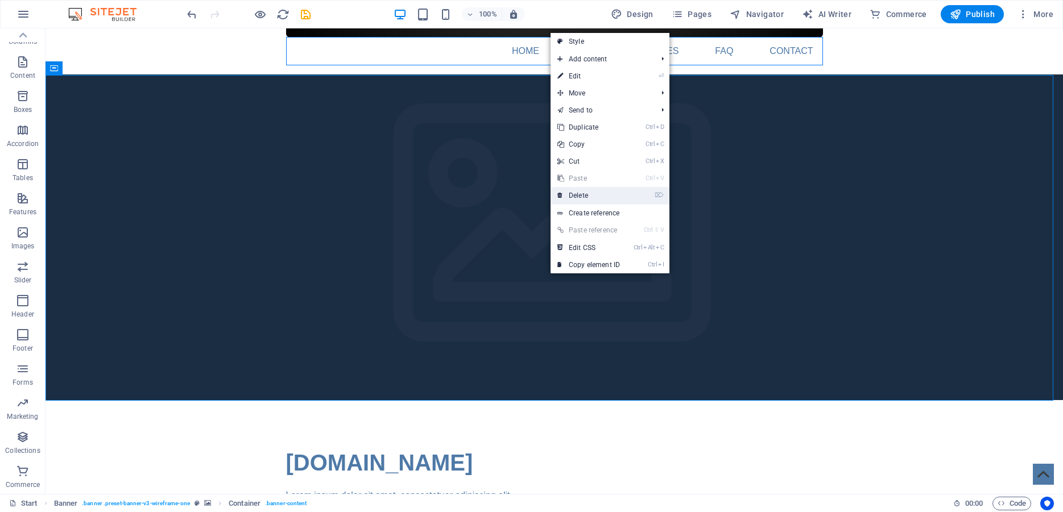
click at [587, 193] on link "⌦ Delete" at bounding box center [588, 195] width 76 height 17
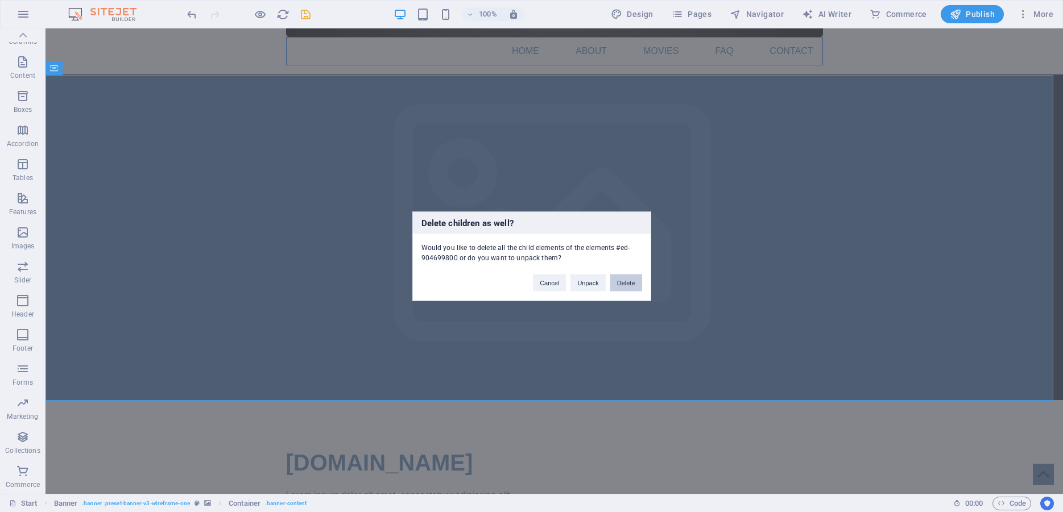
click at [621, 284] on button "Delete" at bounding box center [626, 282] width 32 height 17
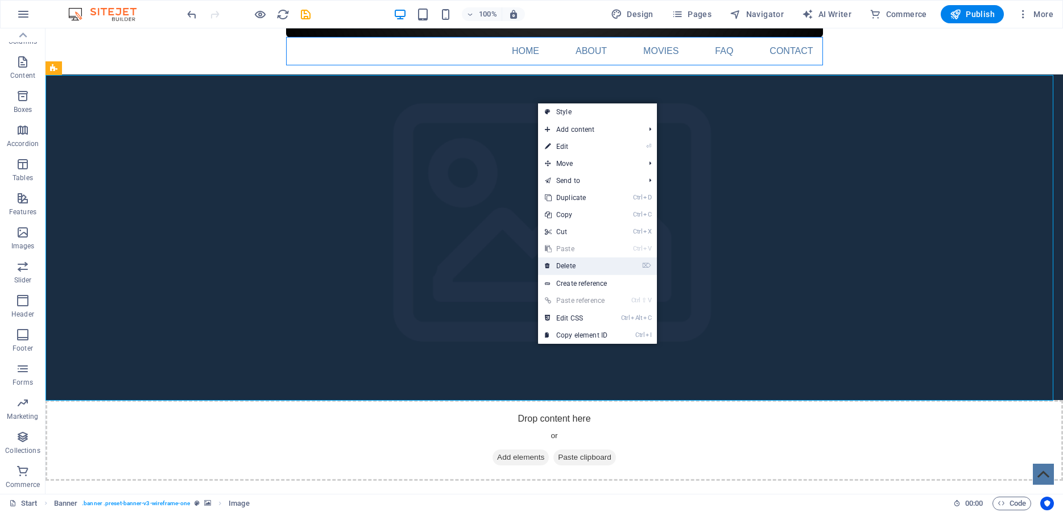
click at [575, 264] on link "⌦ Delete" at bounding box center [576, 266] width 76 height 17
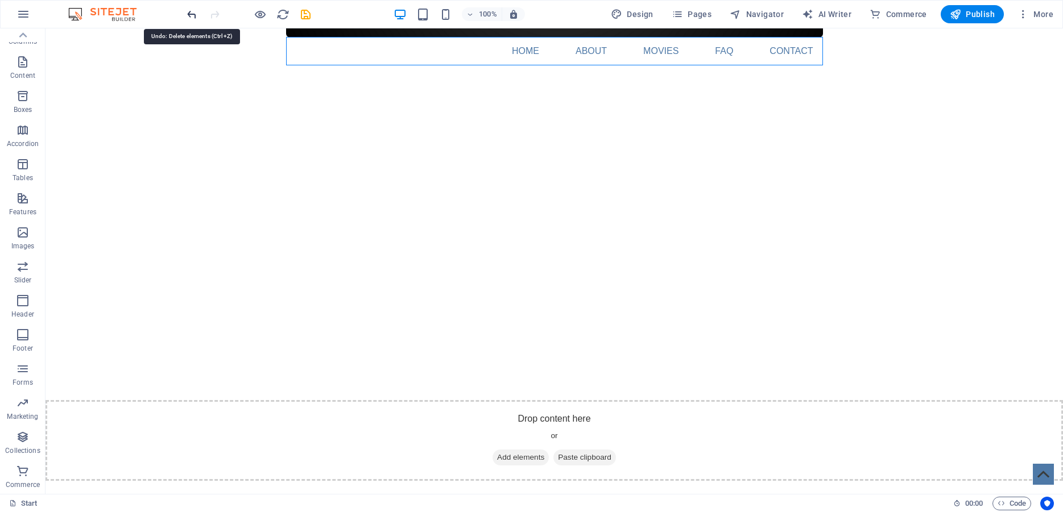
click at [196, 17] on icon "undo" at bounding box center [191, 14] width 13 height 13
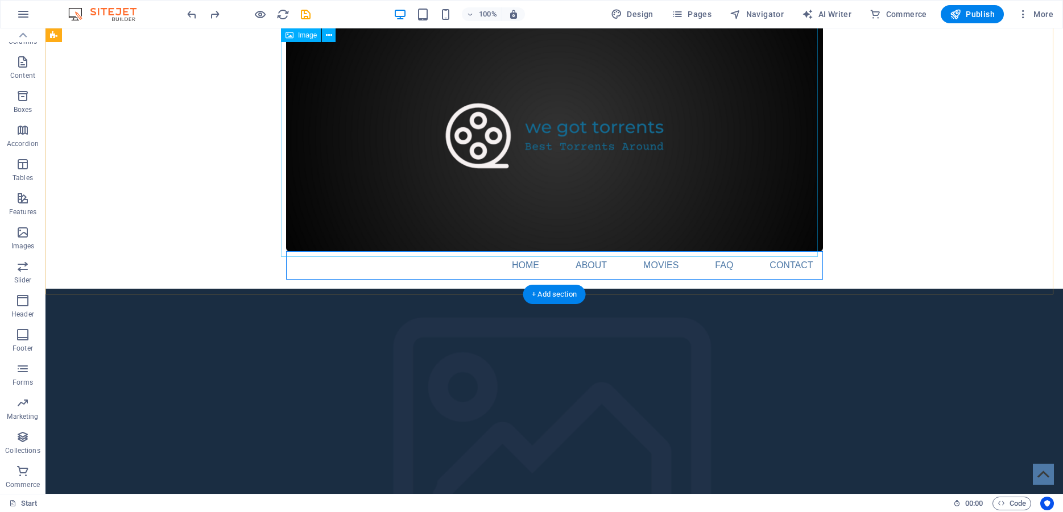
scroll to position [0, 0]
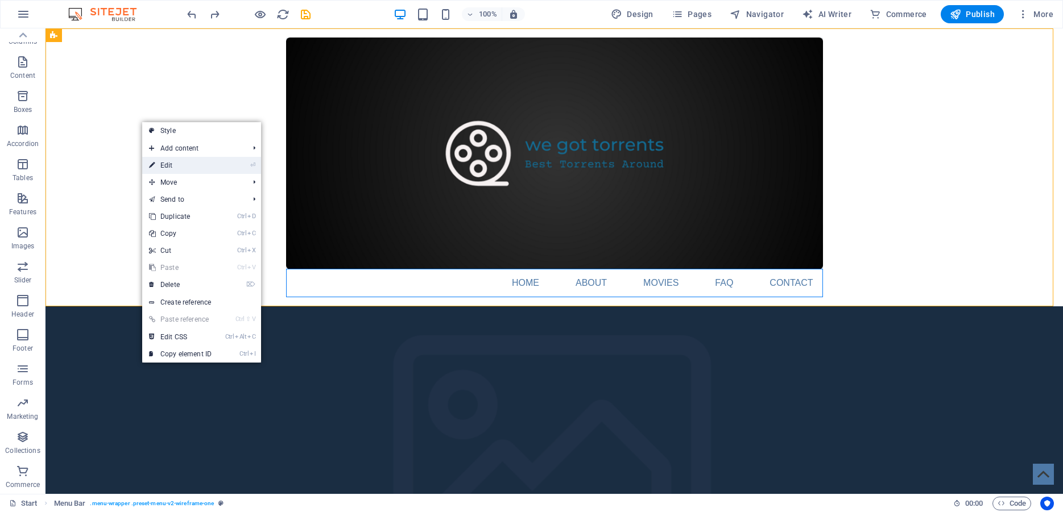
click at [180, 169] on link "⏎ Edit" at bounding box center [180, 165] width 76 height 17
select select "header"
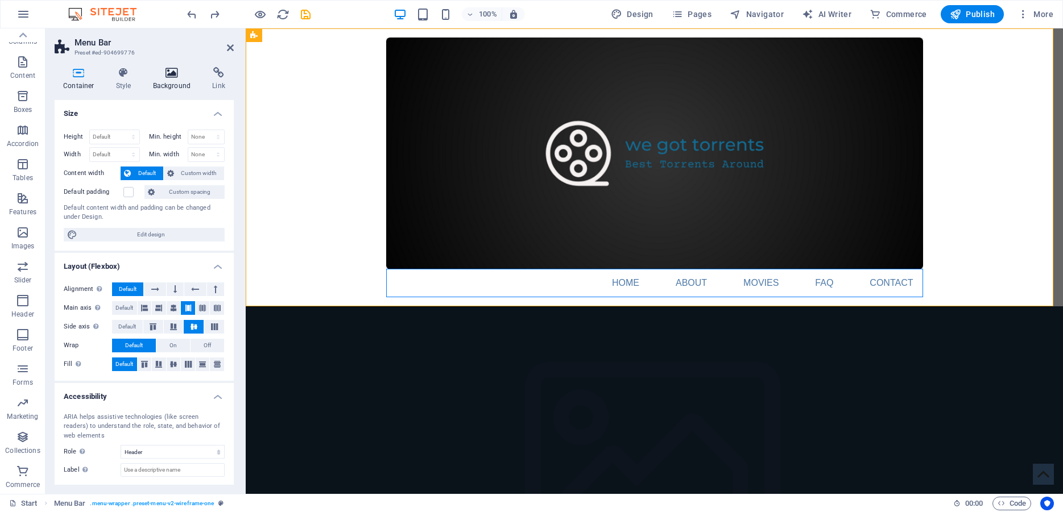
click at [176, 82] on h4 "Background" at bounding box center [174, 79] width 60 height 24
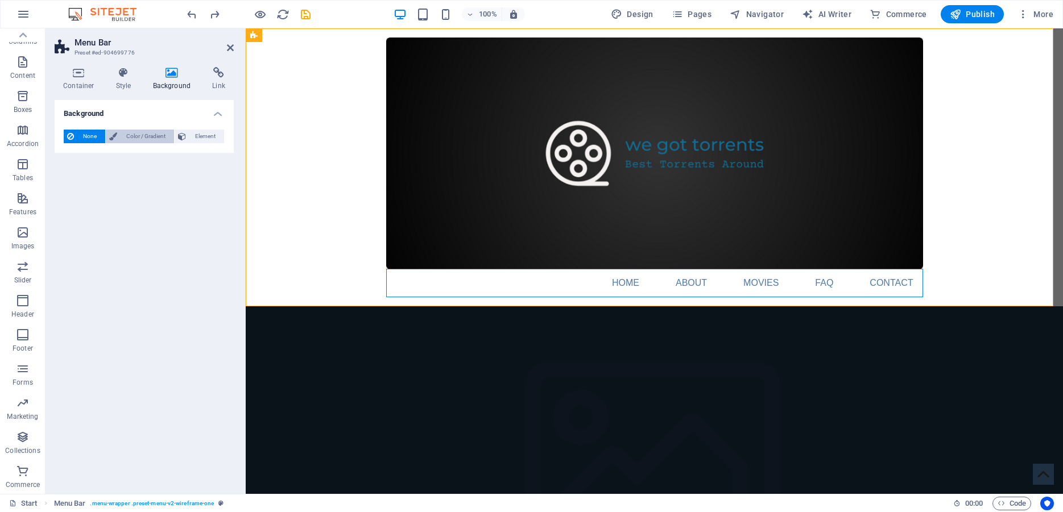
click at [154, 136] on span "Color / Gradient" at bounding box center [146, 137] width 50 height 14
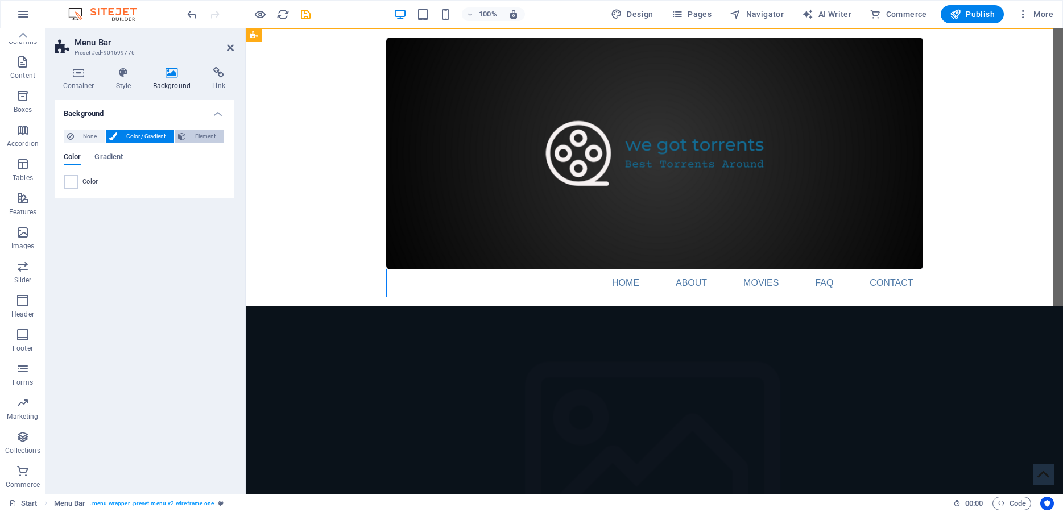
click at [201, 135] on span "Element" at bounding box center [204, 137] width 31 height 14
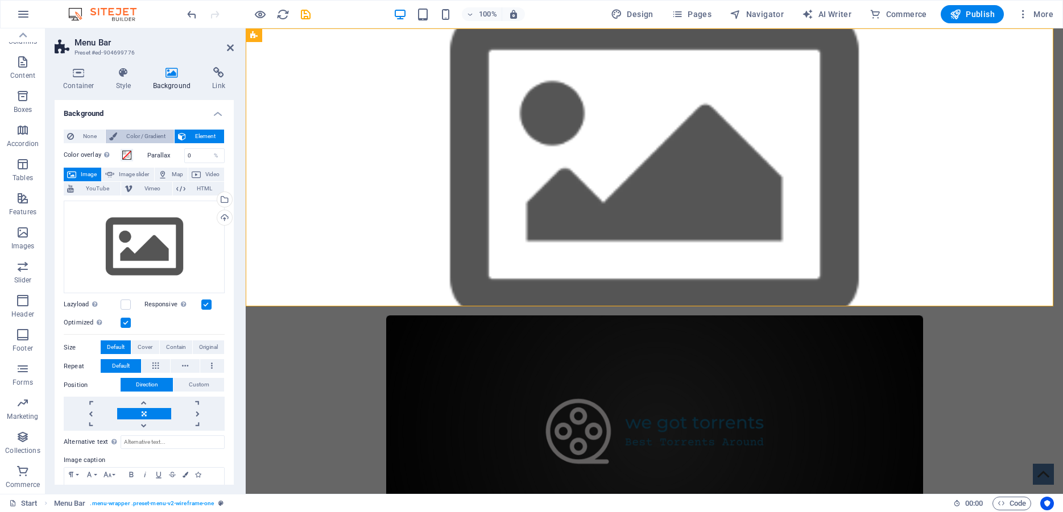
click at [156, 132] on span "Color / Gradient" at bounding box center [146, 137] width 50 height 14
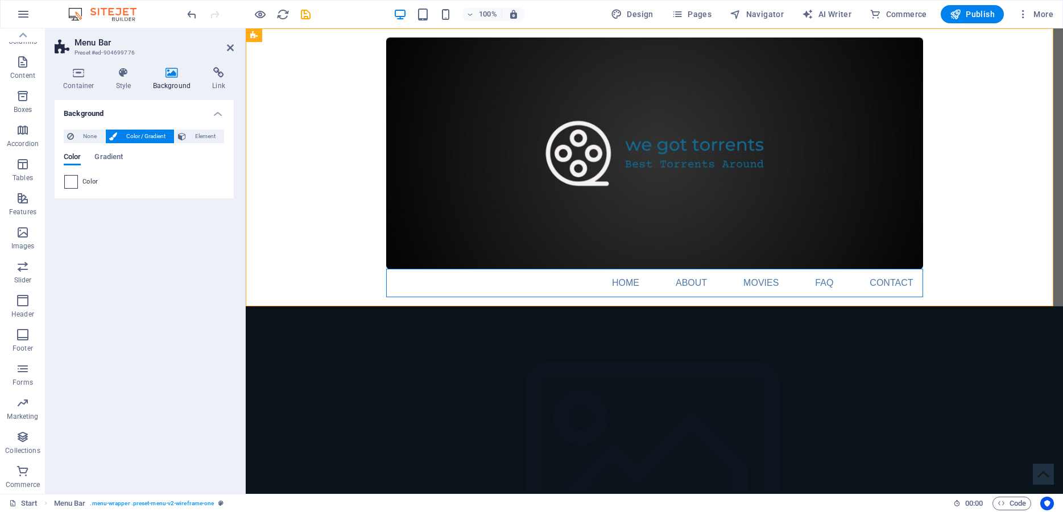
click at [76, 184] on span at bounding box center [71, 182] width 13 height 13
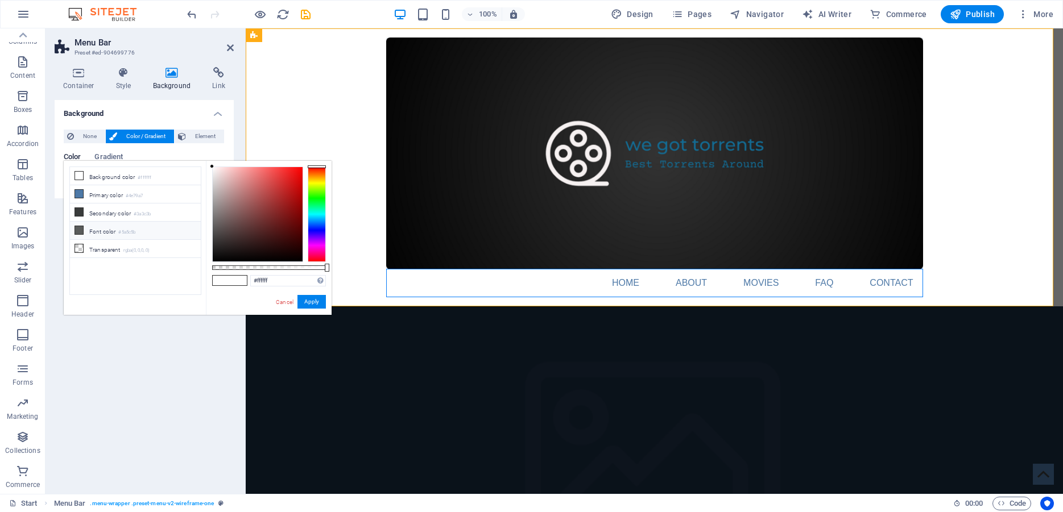
click at [76, 229] on icon at bounding box center [79, 230] width 8 height 8
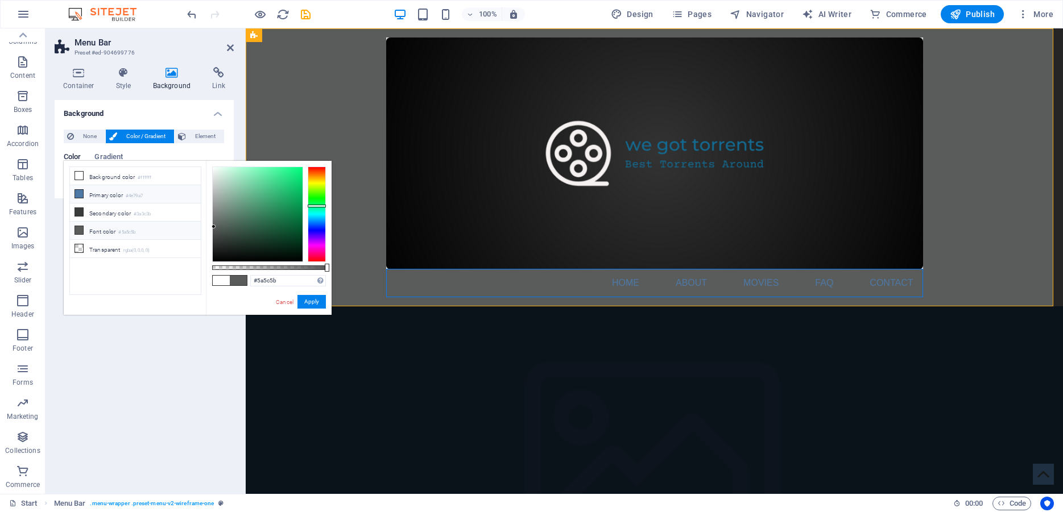
click at [84, 196] on li "Primary color #4e79a7" at bounding box center [135, 194] width 131 height 18
type input "#4e79a7"
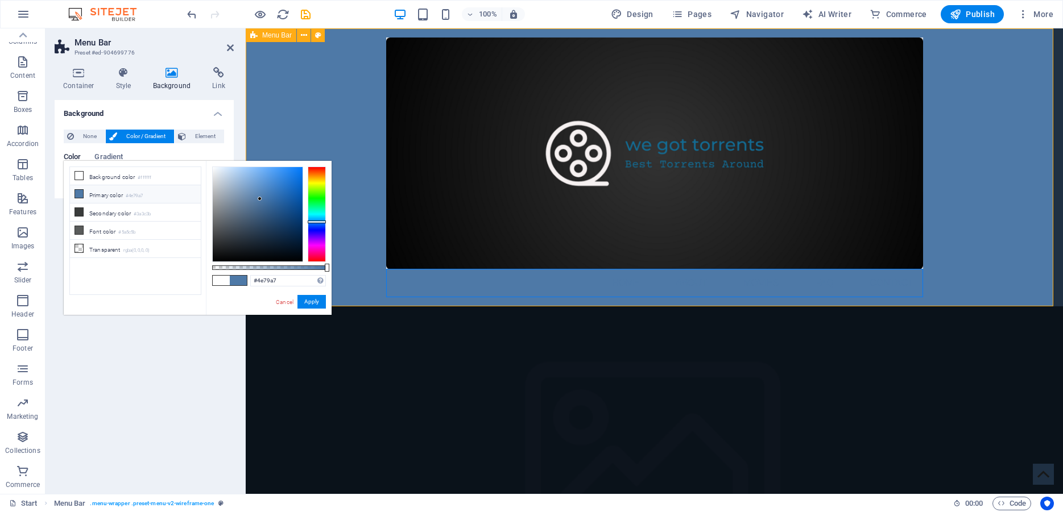
click at [305, 103] on div "Home About Movies FAQ Contact" at bounding box center [654, 167] width 817 height 278
click at [314, 299] on button "Apply" at bounding box center [311, 302] width 28 height 14
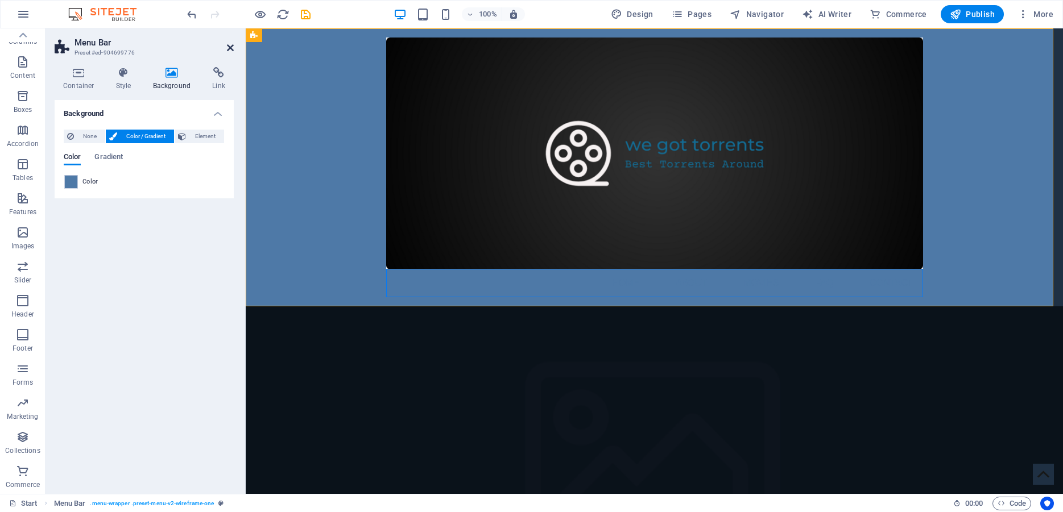
click at [227, 51] on icon at bounding box center [230, 47] width 7 height 9
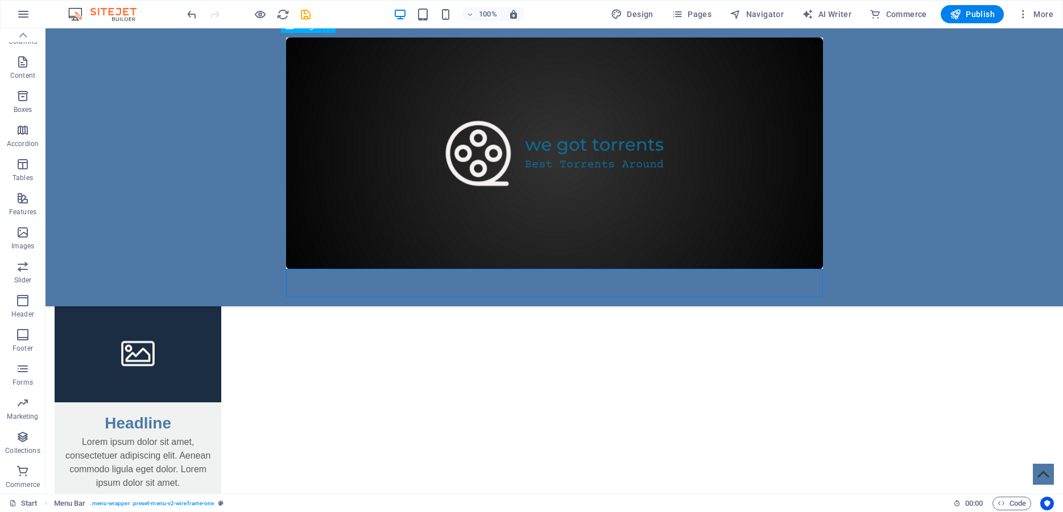
scroll to position [1740, 0]
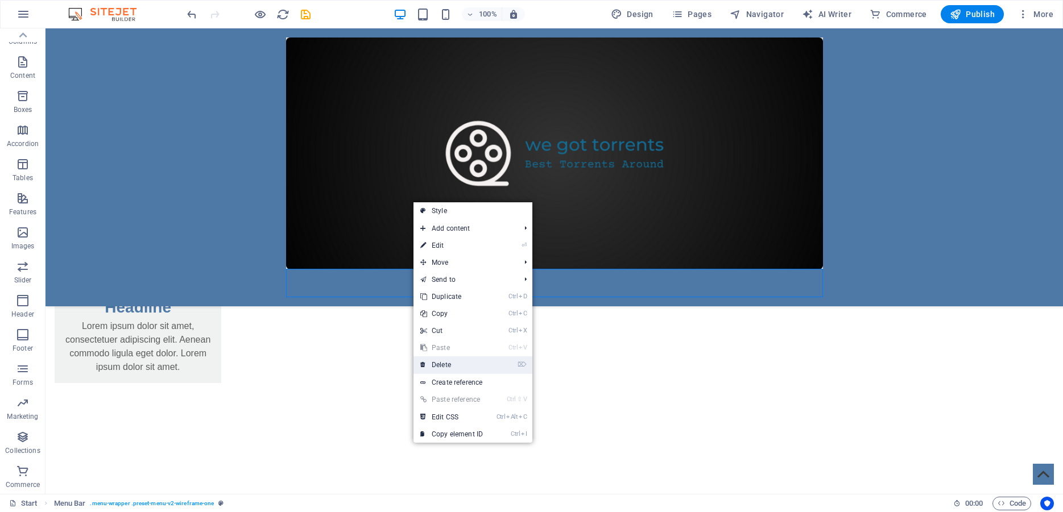
click at [453, 362] on link "⌦ Delete" at bounding box center [451, 364] width 76 height 17
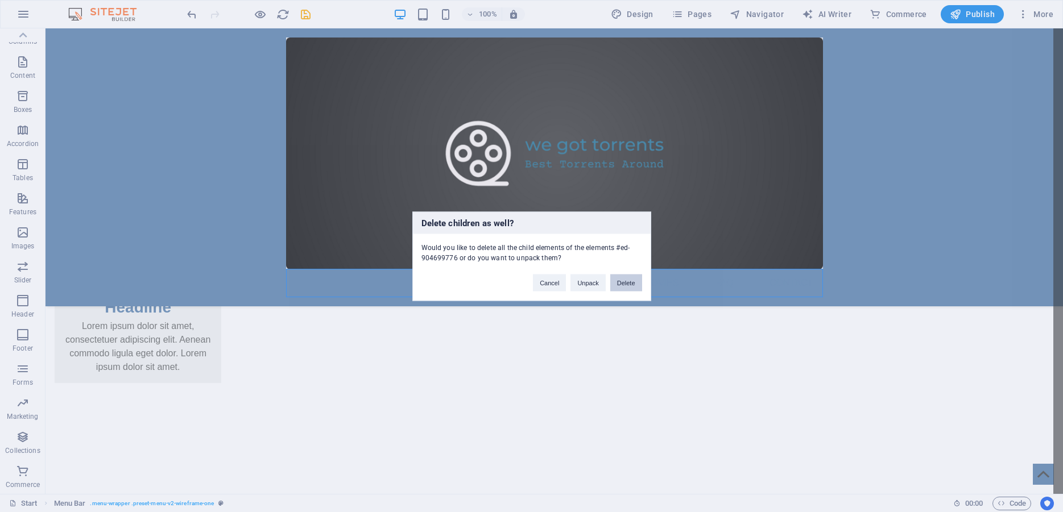
click at [623, 286] on button "Delete" at bounding box center [626, 282] width 32 height 17
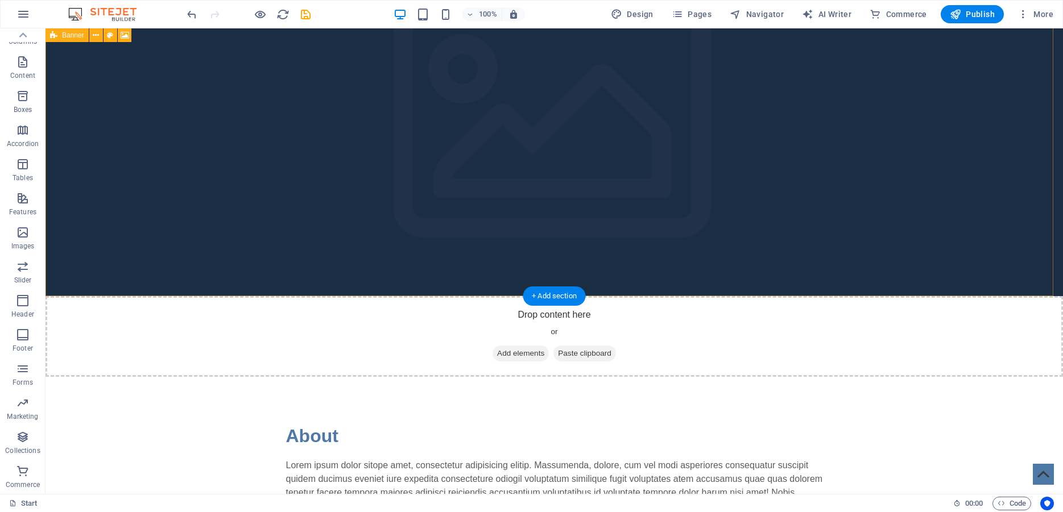
scroll to position [0, 0]
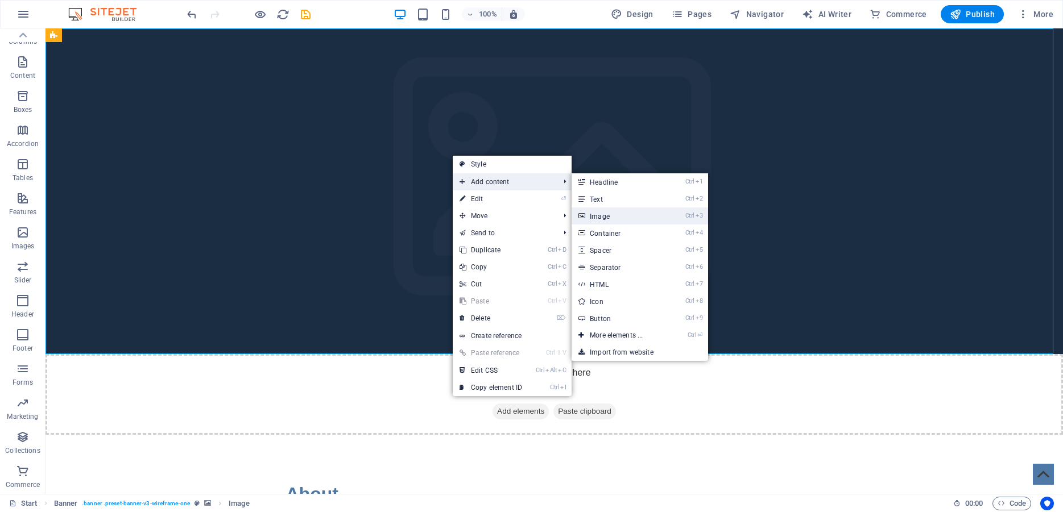
click at [600, 218] on link "Ctrl 3 Image" at bounding box center [618, 216] width 94 height 17
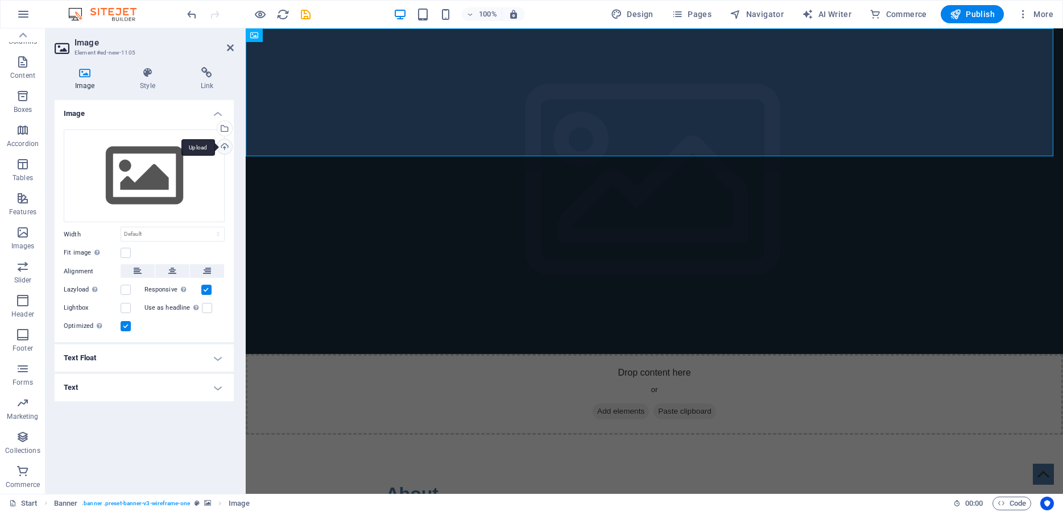
click at [226, 147] on div "Upload" at bounding box center [223, 147] width 17 height 17
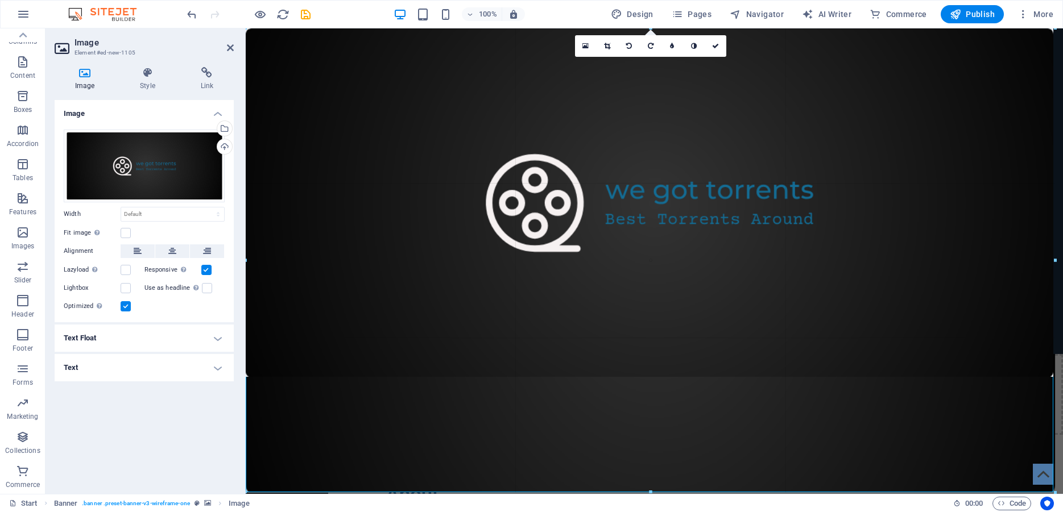
drag, startPoint x: 393, startPoint y: 193, endPoint x: 1062, endPoint y: 492, distance: 732.3
click at [1062, 492] on div "Drag here to replace the existing content. Press “Ctrl” if you want to create a…" at bounding box center [654, 261] width 817 height 466
type input "1420"
select select "px"
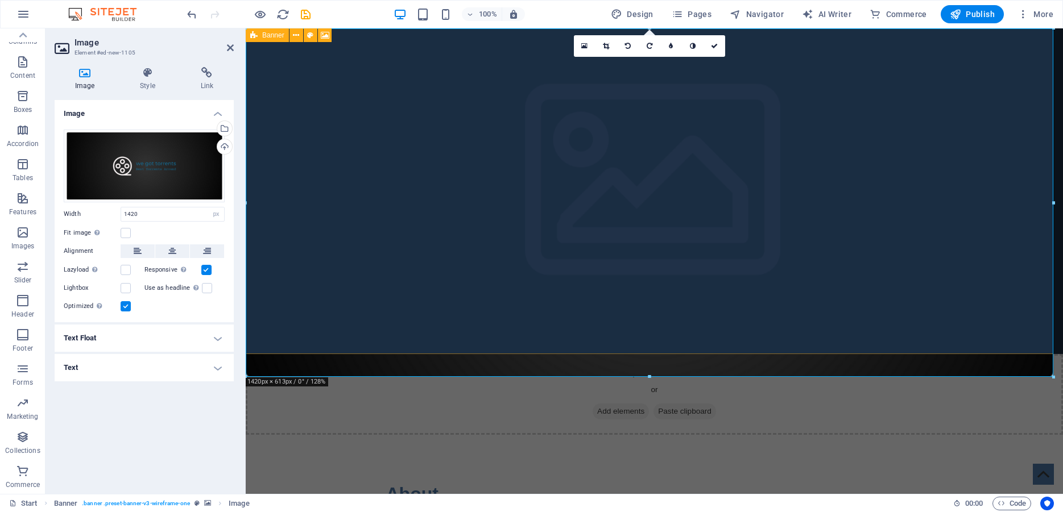
drag, startPoint x: 467, startPoint y: 136, endPoint x: 581, endPoint y: 195, distance: 127.7
click at [581, 195] on figure at bounding box center [654, 191] width 817 height 326
click at [549, 354] on div "Drop content here or Add elements Paste clipboard" at bounding box center [654, 394] width 817 height 81
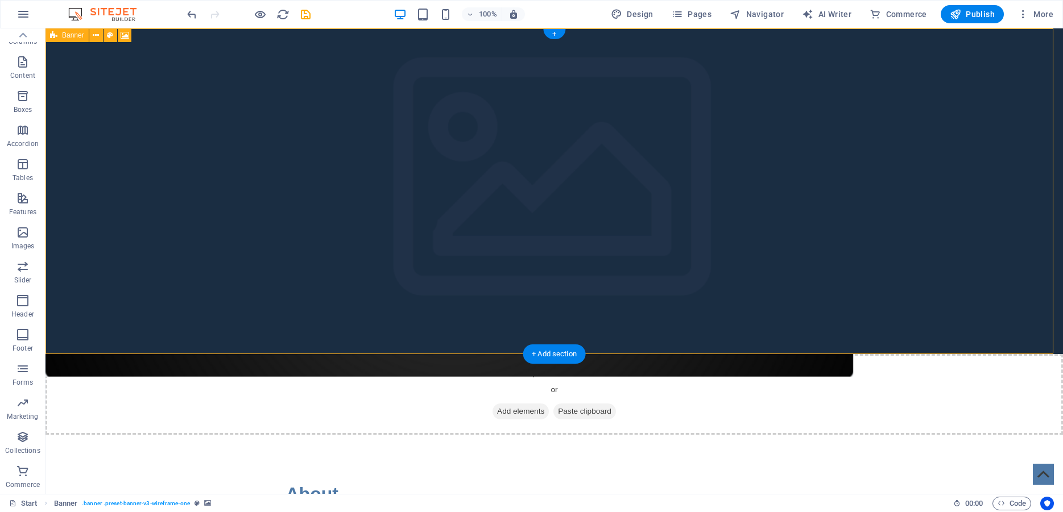
click at [472, 173] on figure at bounding box center [553, 191] width 1017 height 326
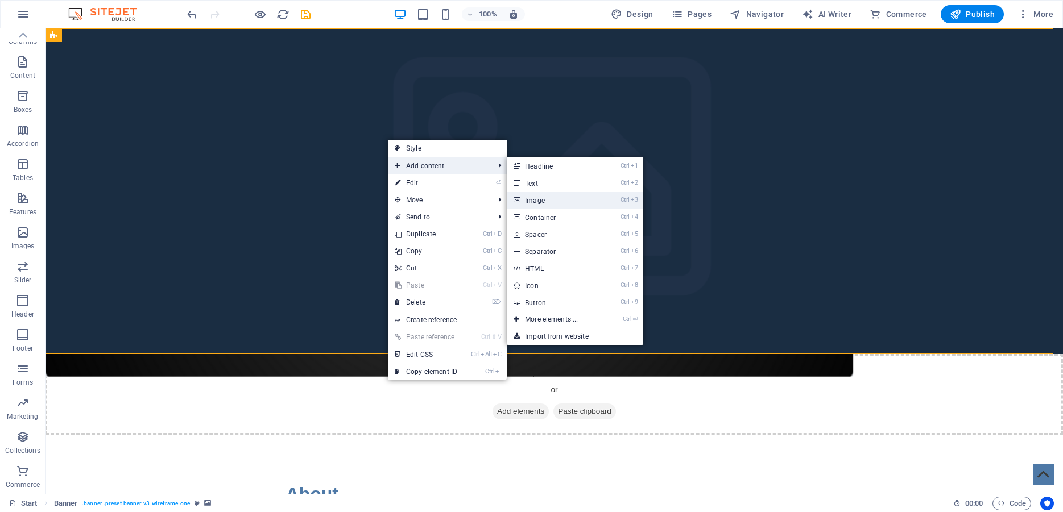
click at [533, 200] on link "Ctrl 3 Image" at bounding box center [554, 200] width 94 height 17
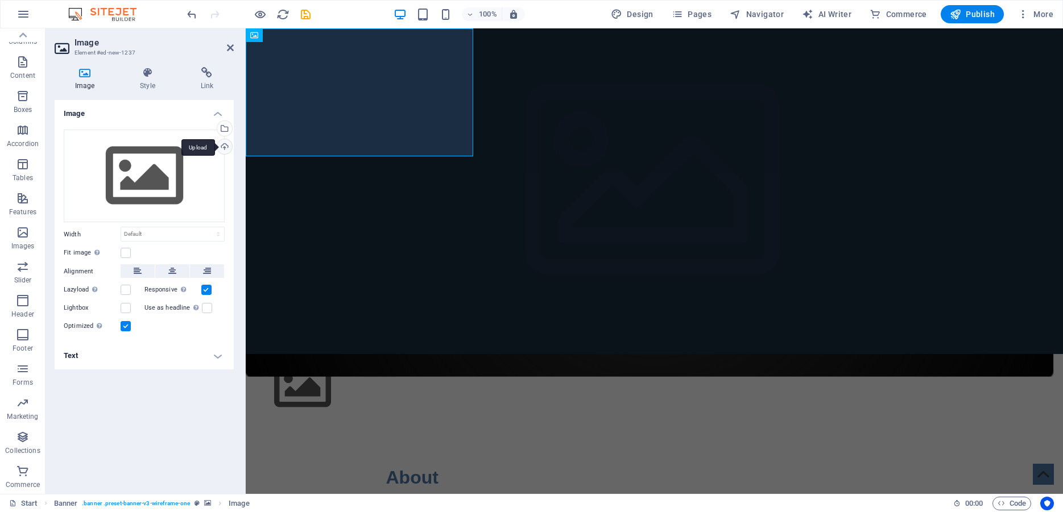
click at [227, 147] on div "Upload" at bounding box center [223, 147] width 17 height 17
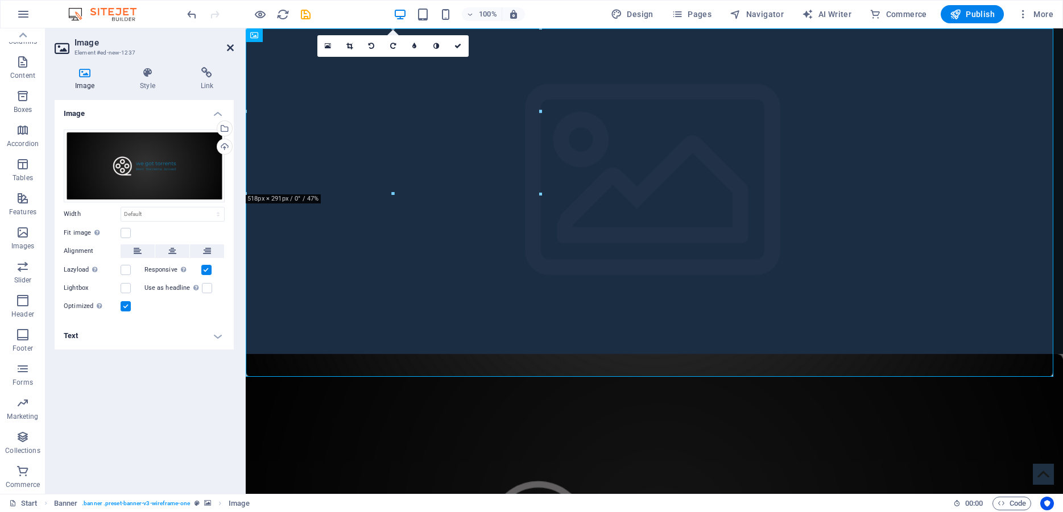
click at [230, 49] on icon at bounding box center [230, 47] width 7 height 9
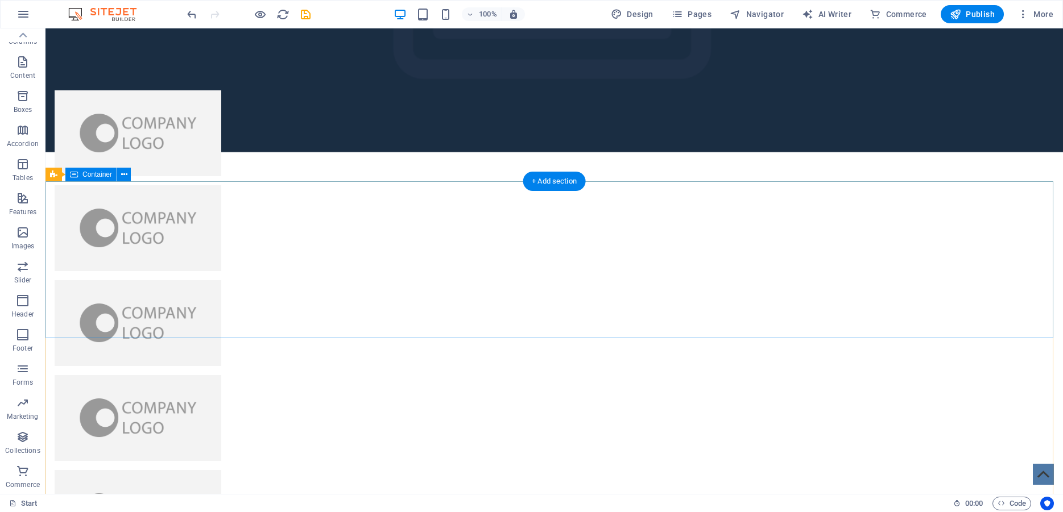
scroll to position [2826, 0]
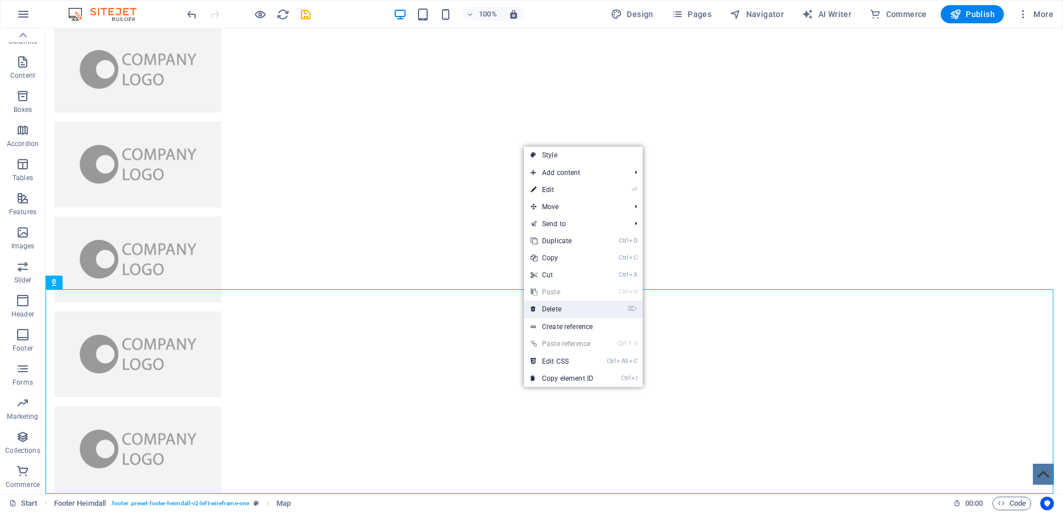
click at [551, 315] on link "⌦ Delete" at bounding box center [562, 309] width 76 height 17
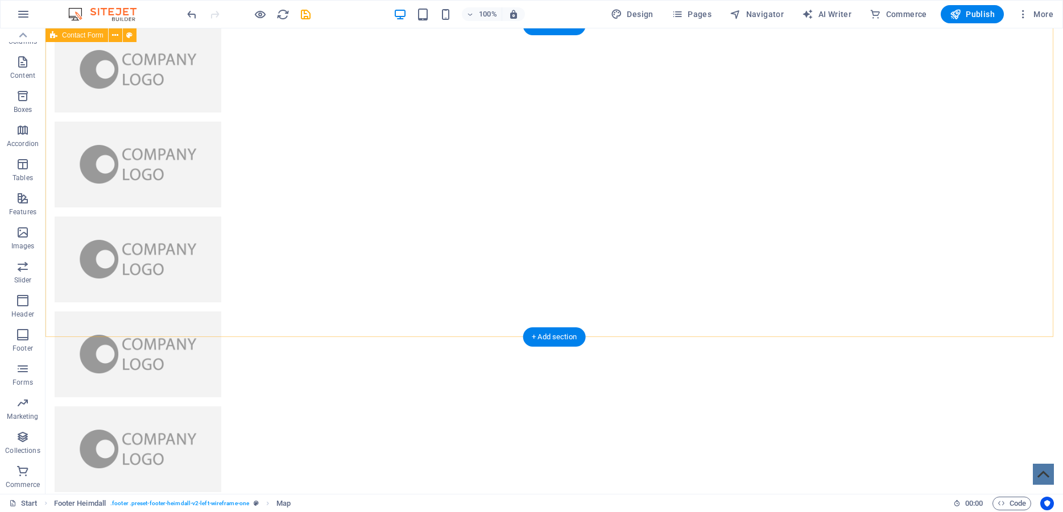
scroll to position [2622, 0]
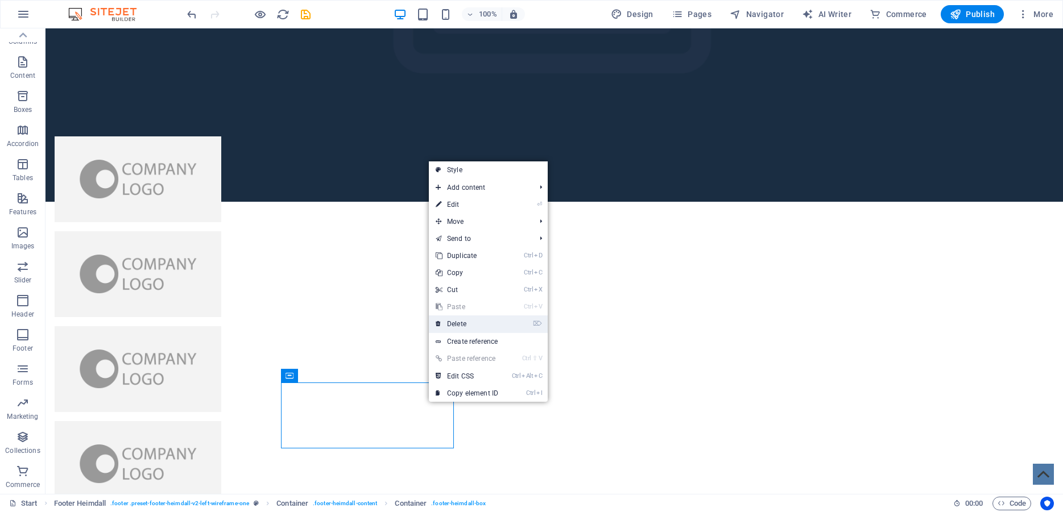
click at [459, 324] on link "⌦ Delete" at bounding box center [467, 324] width 76 height 17
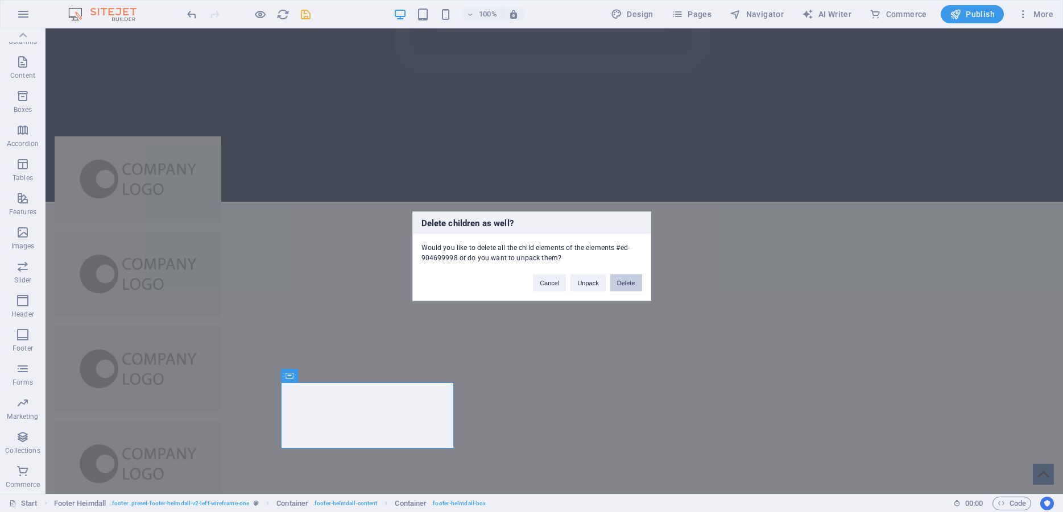
click at [621, 284] on button "Delete" at bounding box center [626, 282] width 32 height 17
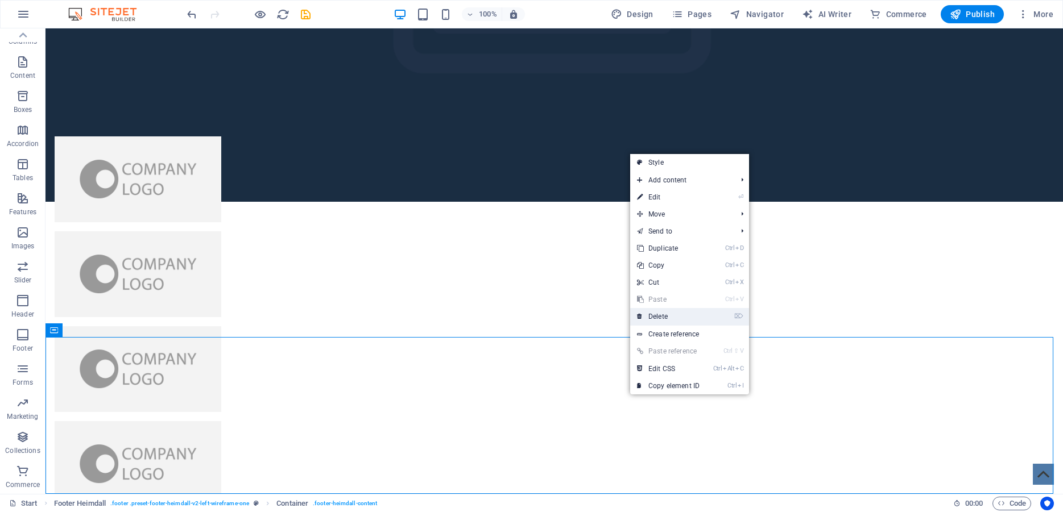
click at [665, 317] on link "⌦ Delete" at bounding box center [668, 316] width 76 height 17
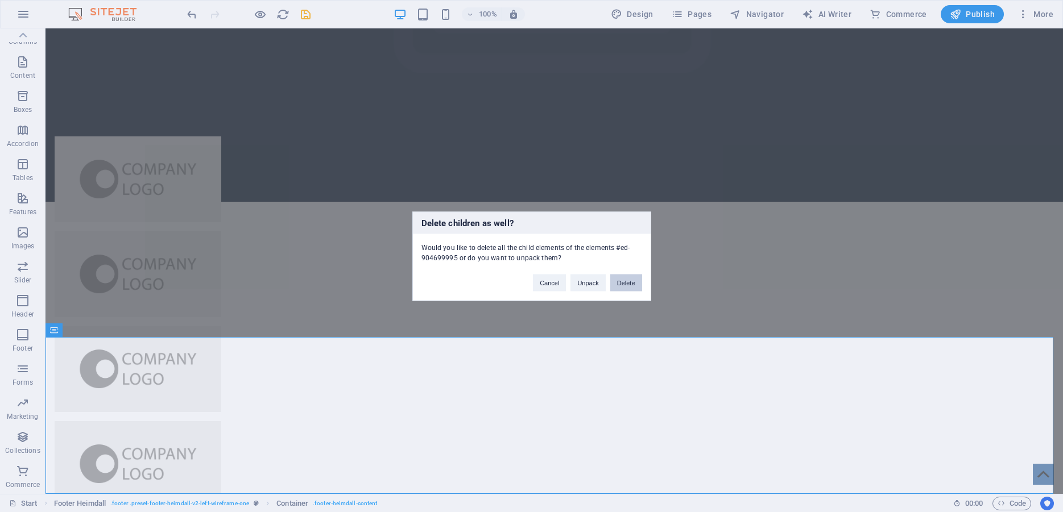
click at [624, 285] on button "Delete" at bounding box center [626, 282] width 32 height 17
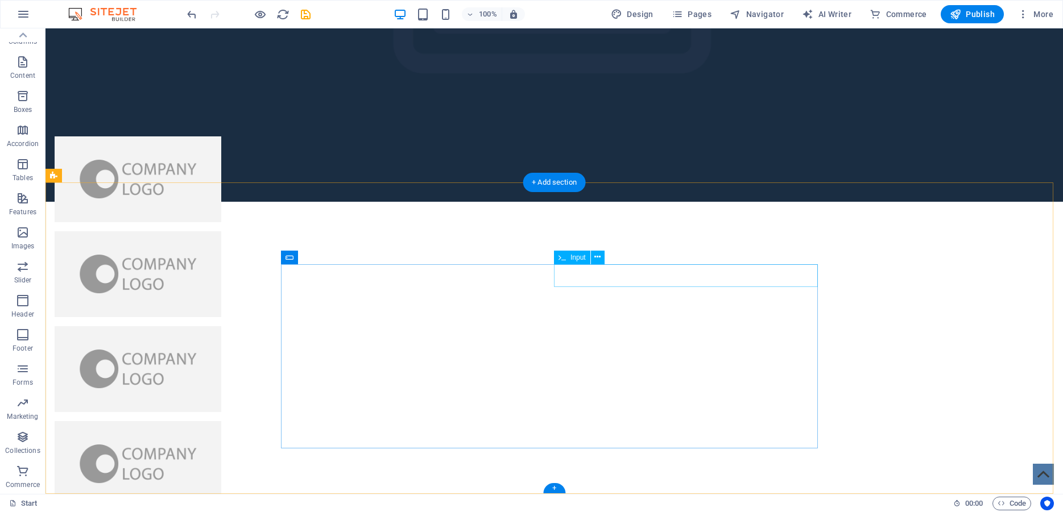
scroll to position [2465, 0]
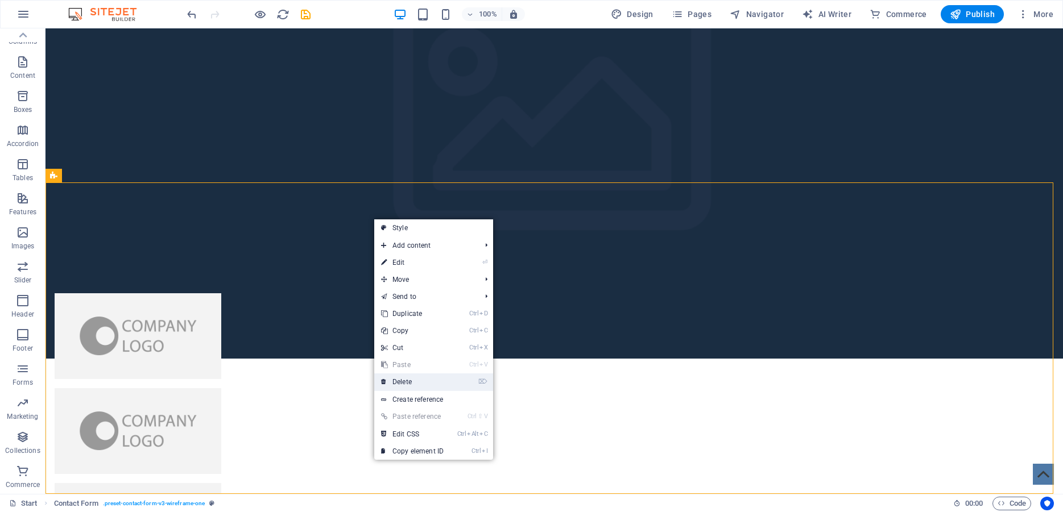
click at [418, 380] on link "⌦ Delete" at bounding box center [412, 382] width 76 height 17
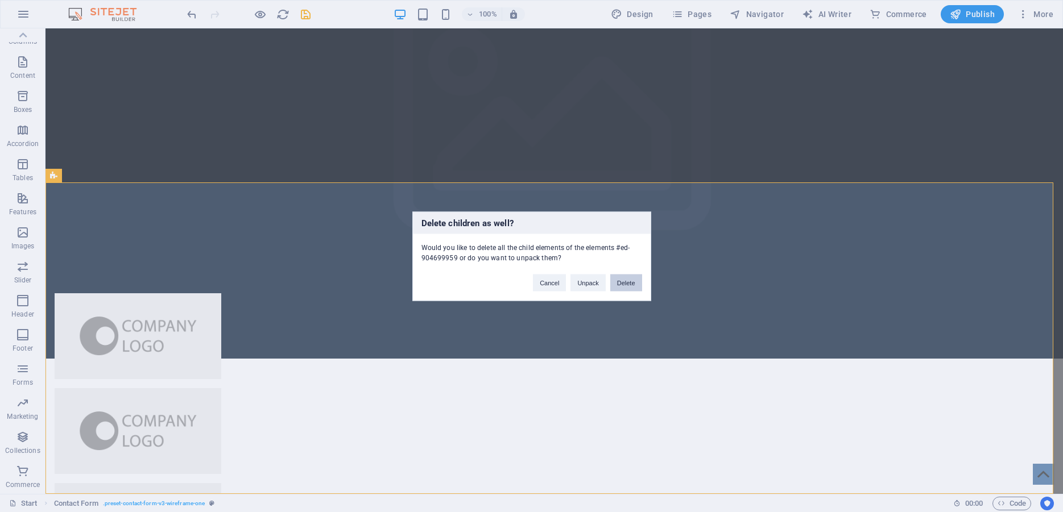
click at [629, 282] on button "Delete" at bounding box center [626, 282] width 32 height 17
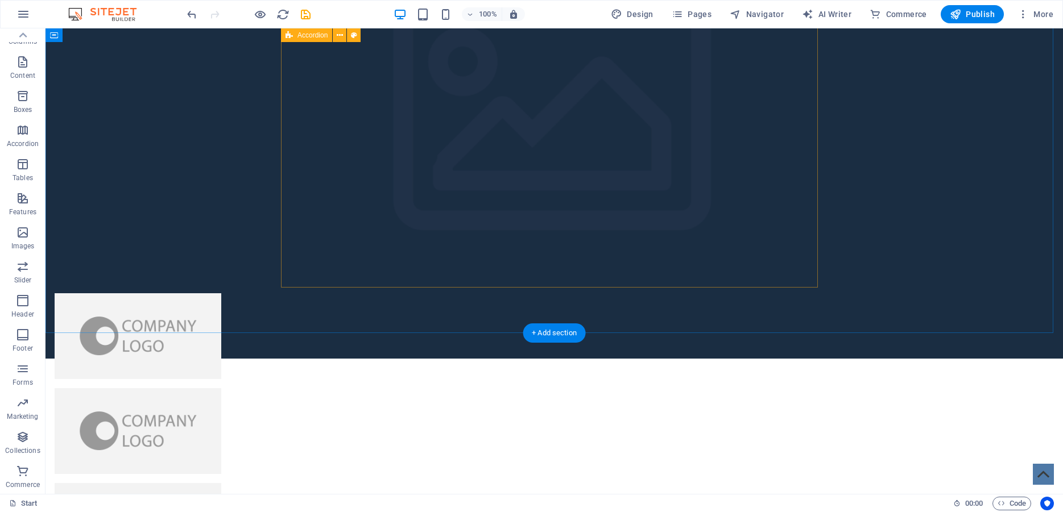
scroll to position [2153, 0]
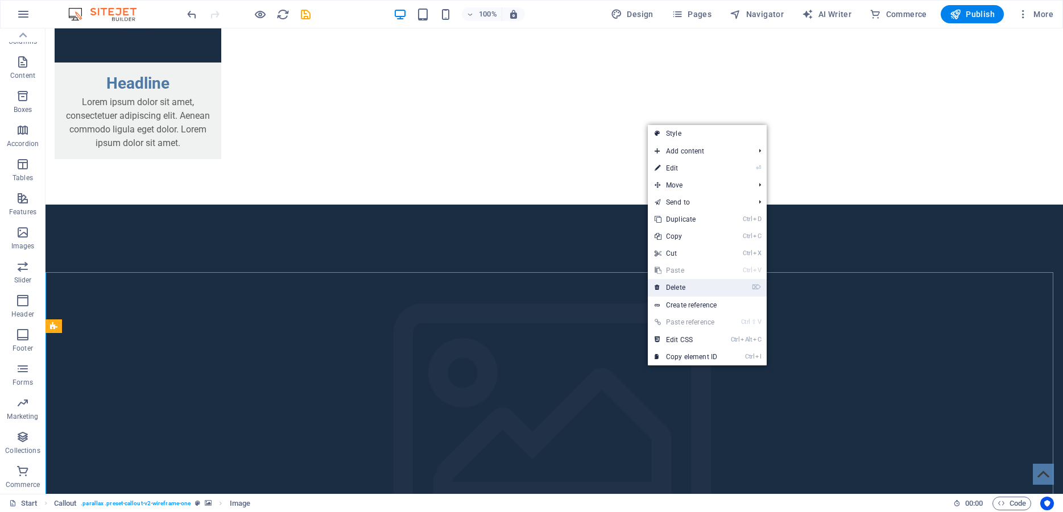
click at [678, 288] on link "⌦ Delete" at bounding box center [686, 287] width 76 height 17
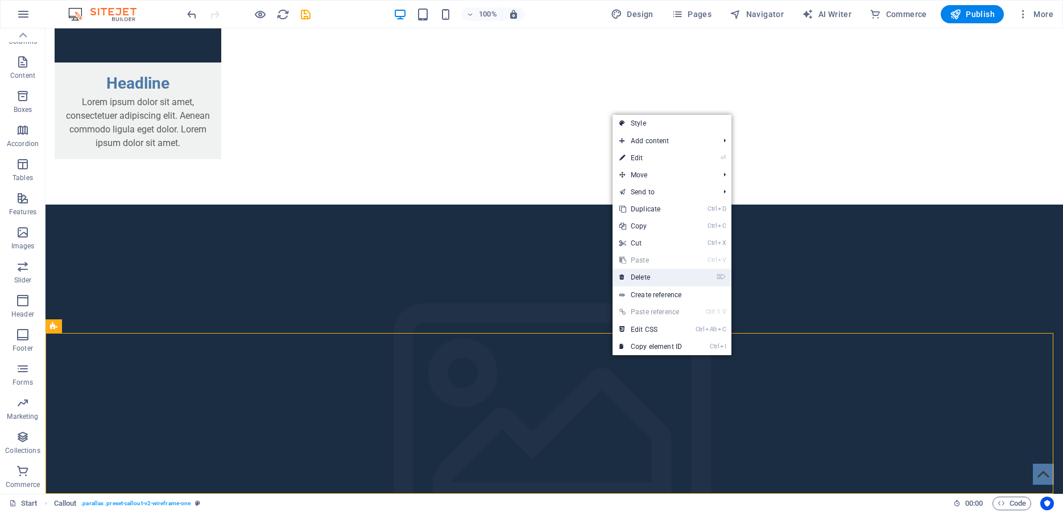
click at [633, 278] on link "⌦ Delete" at bounding box center [650, 277] width 76 height 17
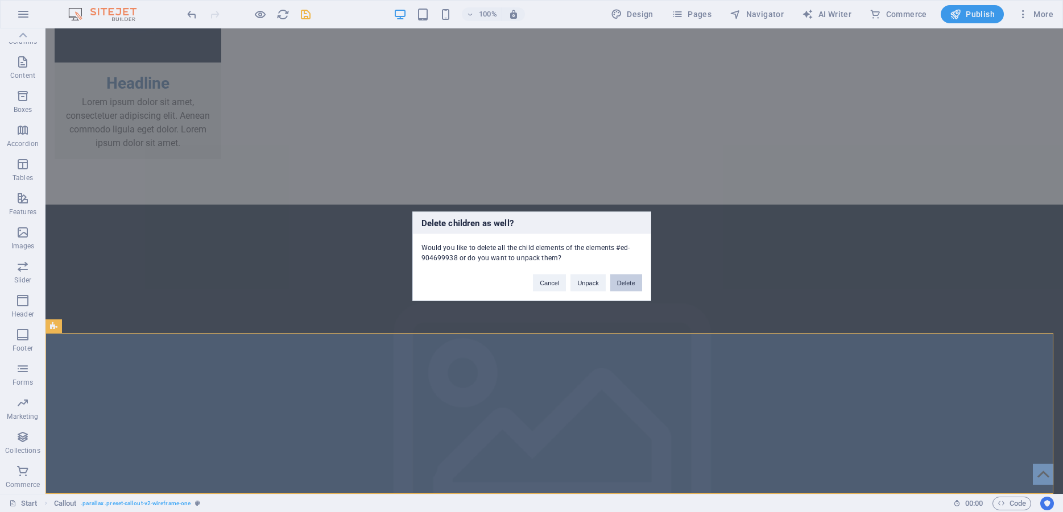
click at [635, 278] on button "Delete" at bounding box center [626, 282] width 32 height 17
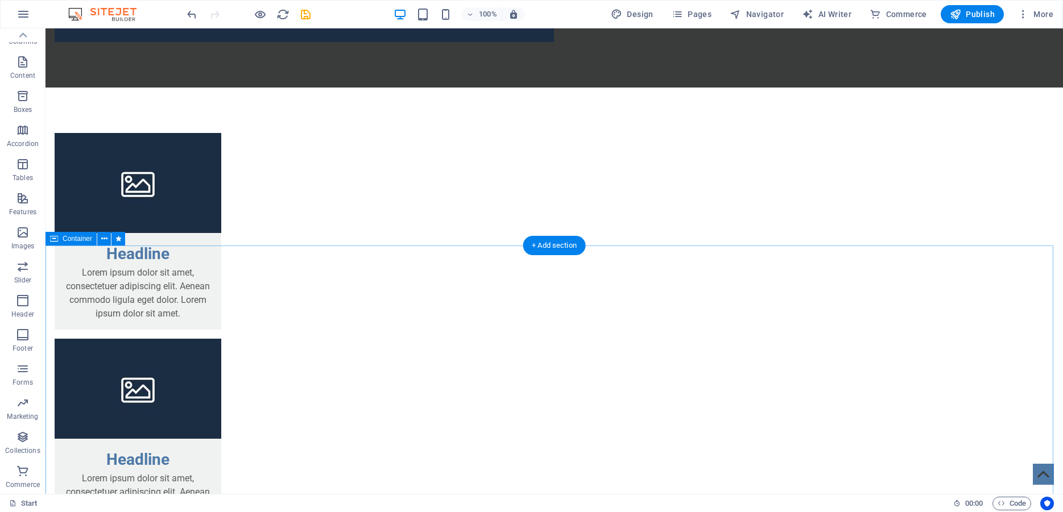
scroll to position [1644, 0]
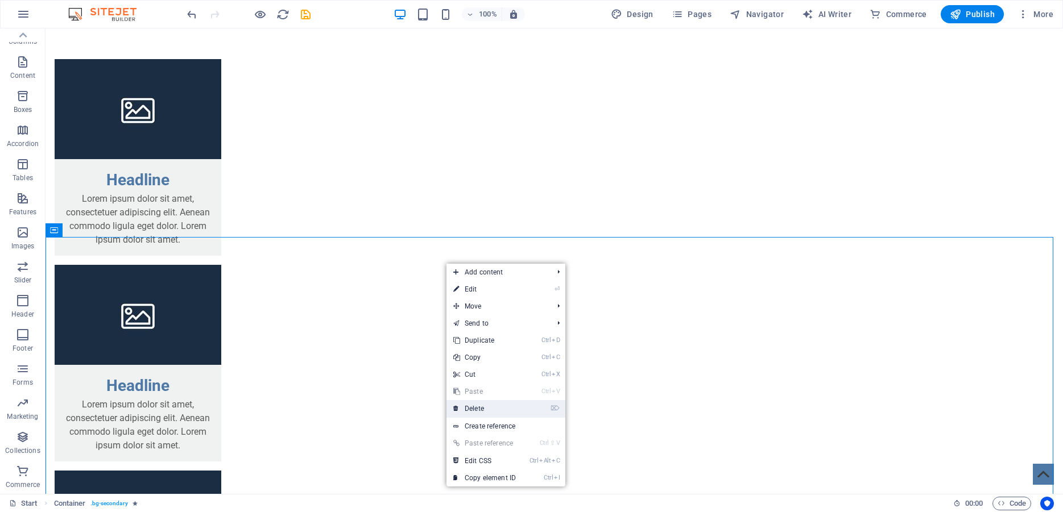
click at [482, 410] on link "⌦ Delete" at bounding box center [484, 408] width 76 height 17
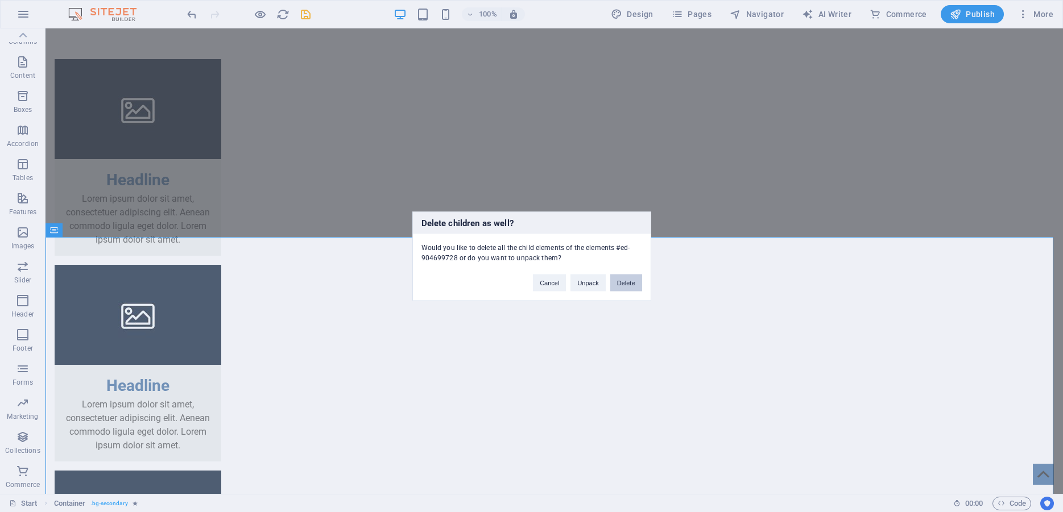
click at [627, 287] on button "Delete" at bounding box center [626, 282] width 32 height 17
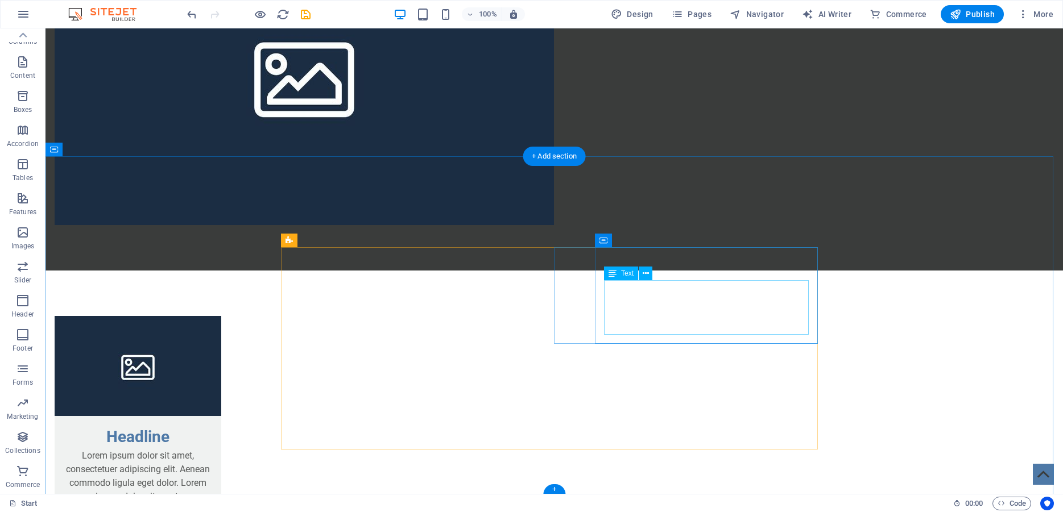
scroll to position [1329, 0]
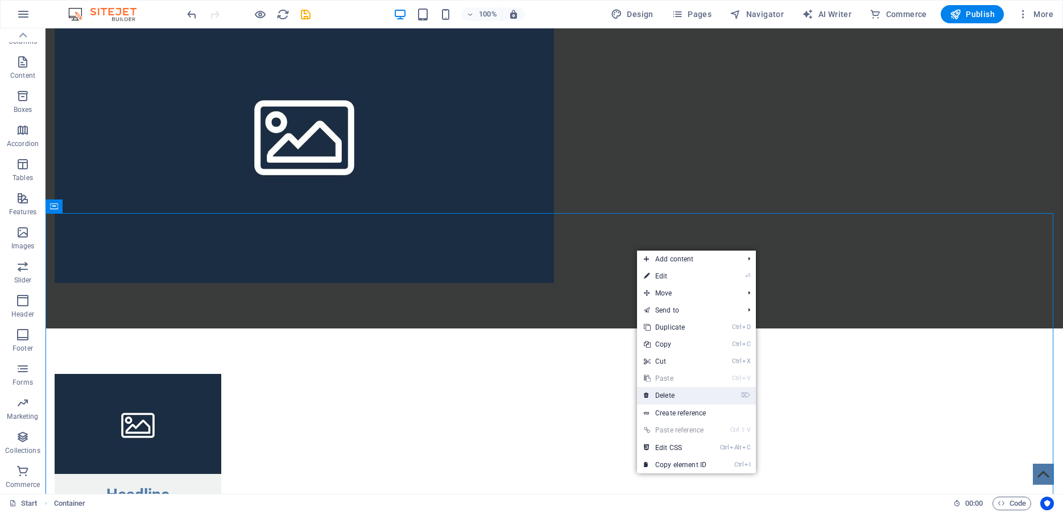
click at [669, 393] on link "⌦ Delete" at bounding box center [675, 395] width 76 height 17
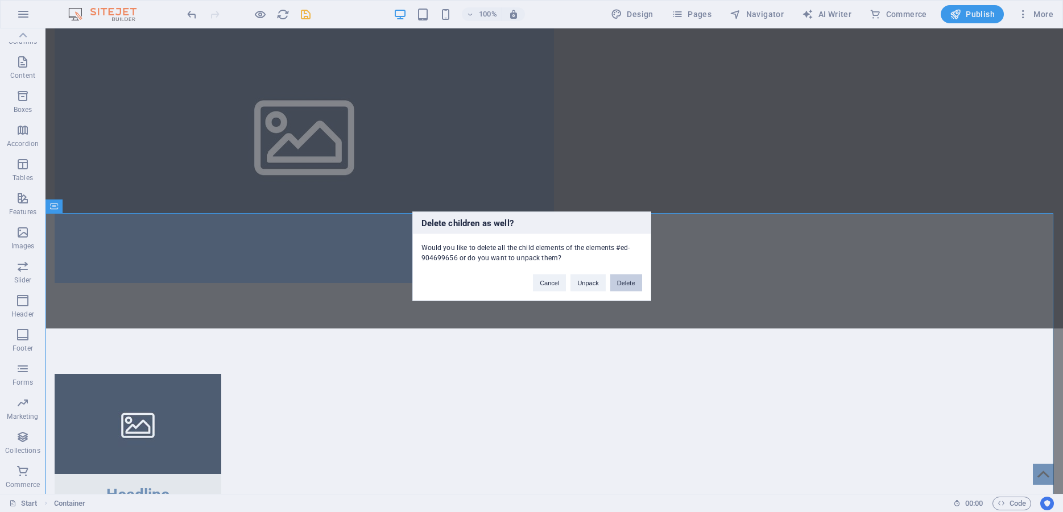
click at [624, 284] on button "Delete" at bounding box center [626, 282] width 32 height 17
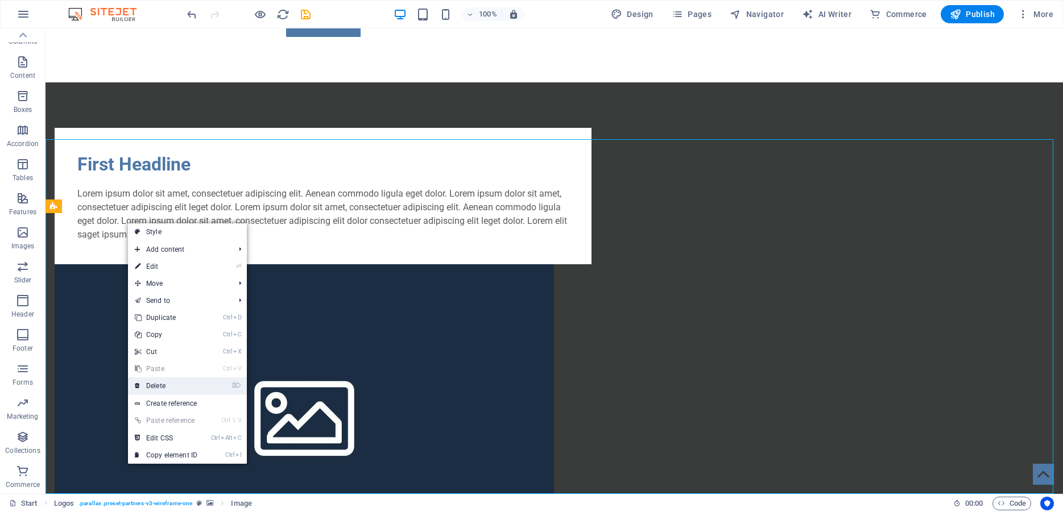
click at [184, 385] on link "⌦ Delete" at bounding box center [166, 386] width 76 height 17
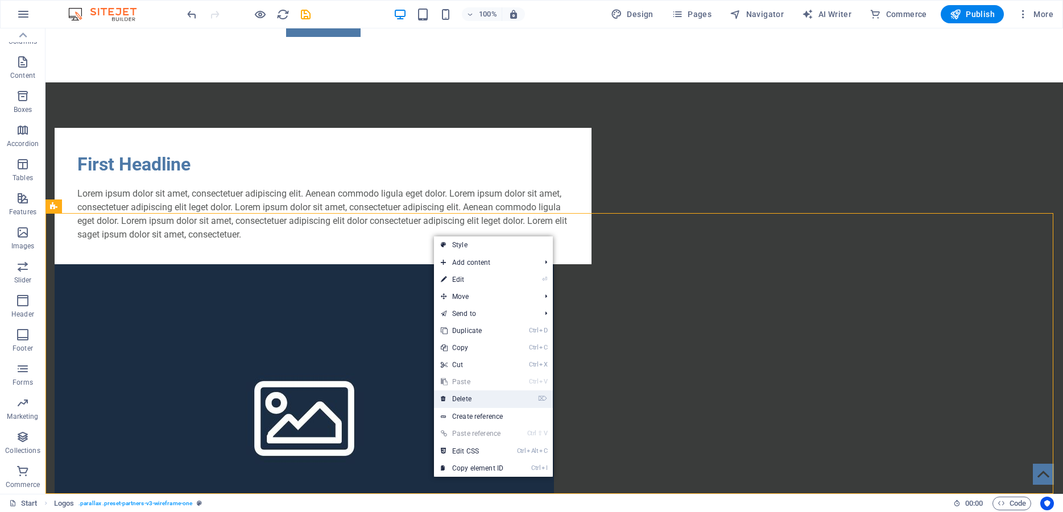
click at [471, 395] on link "⌦ Delete" at bounding box center [472, 399] width 76 height 17
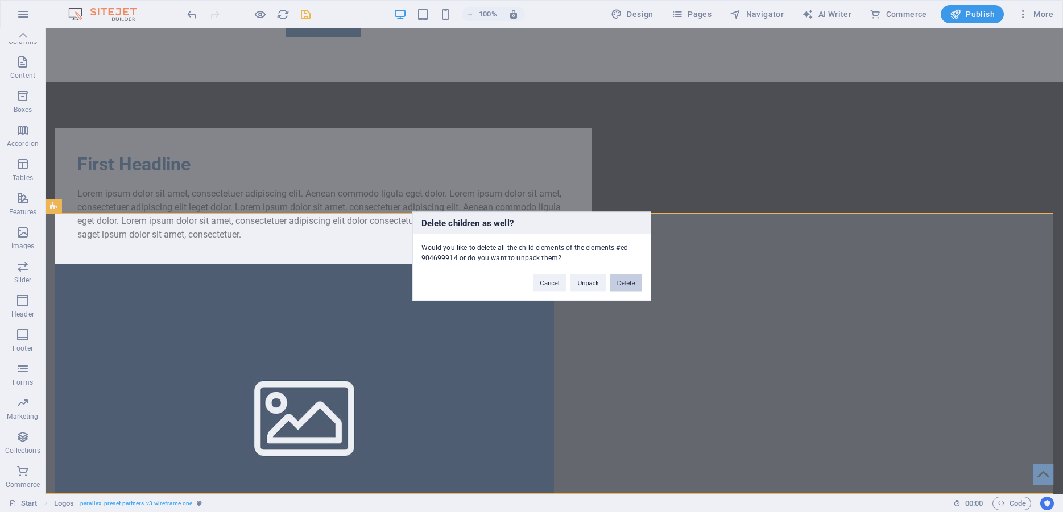
click at [626, 284] on button "Delete" at bounding box center [626, 282] width 32 height 17
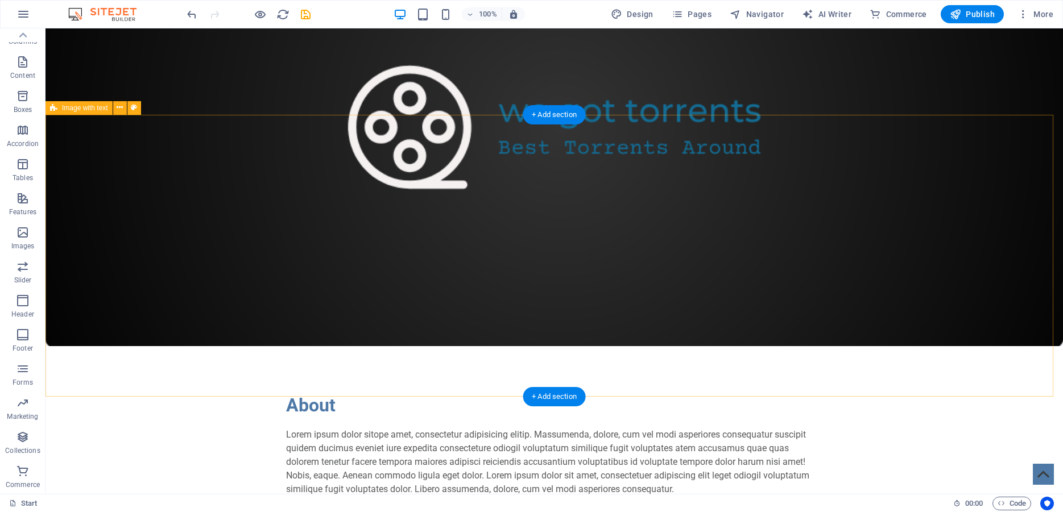
scroll to position [536, 0]
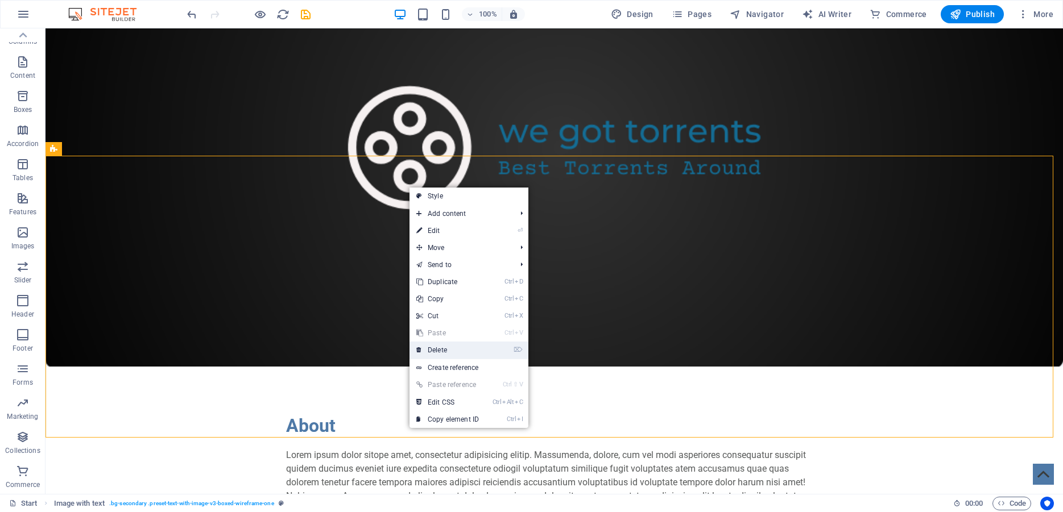
click at [470, 346] on link "⌦ Delete" at bounding box center [447, 350] width 76 height 17
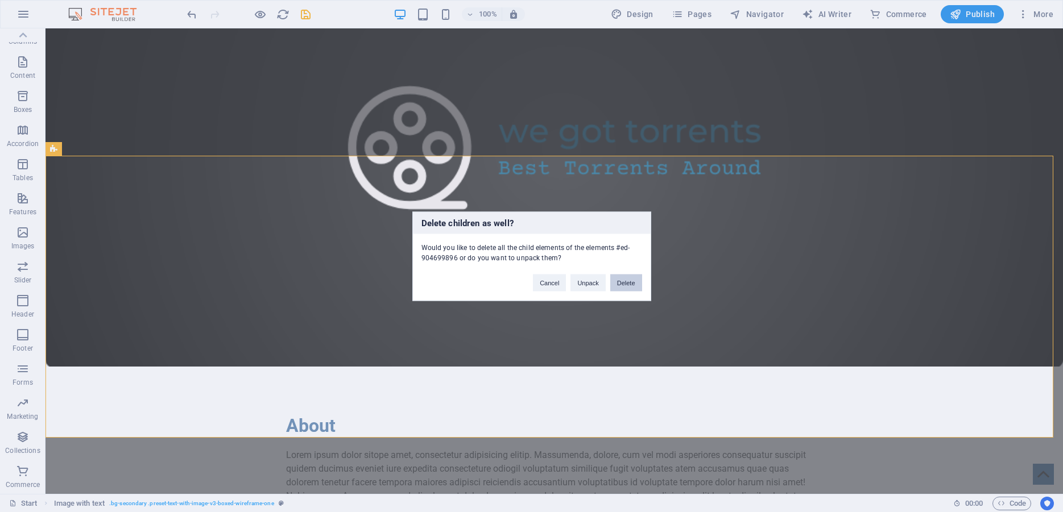
click at [630, 281] on button "Delete" at bounding box center [626, 282] width 32 height 17
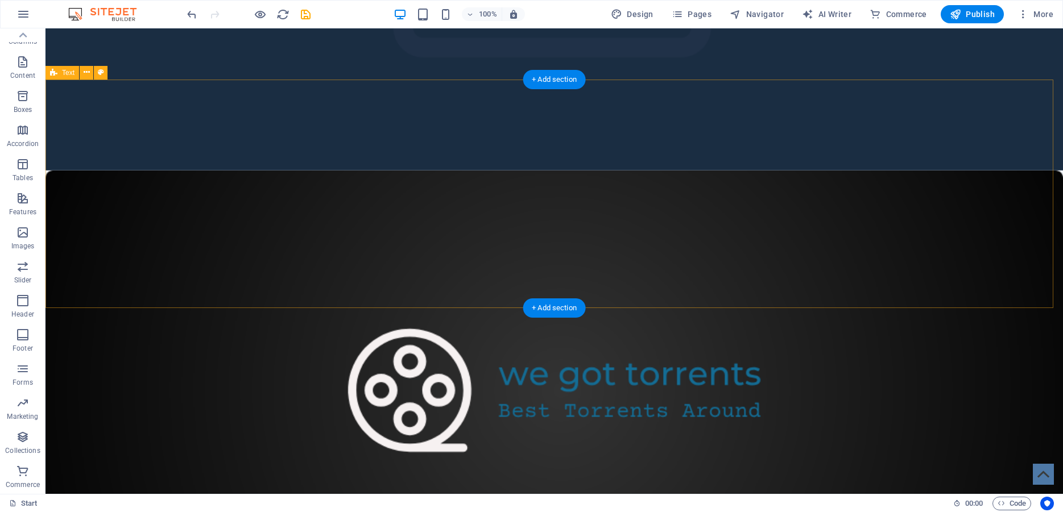
scroll to position [290, 0]
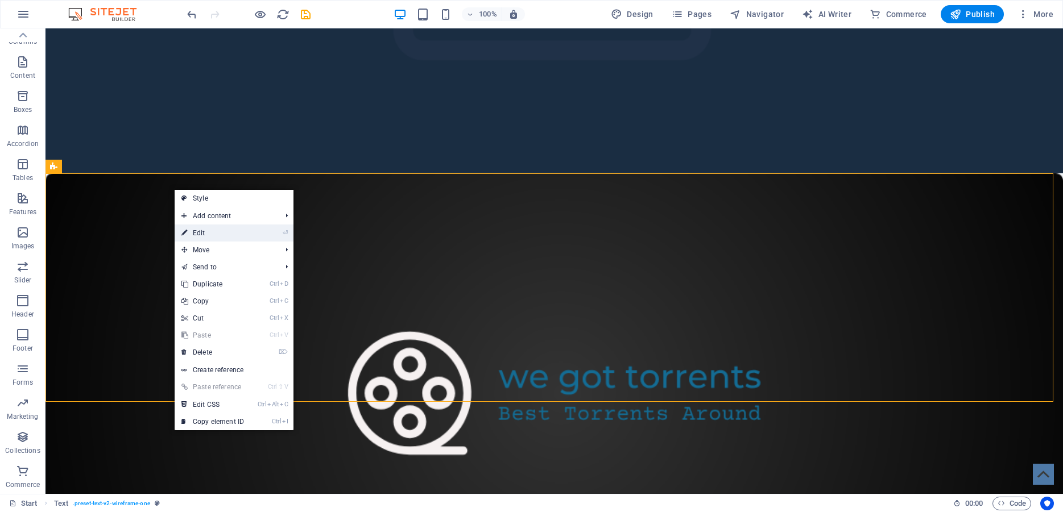
click at [206, 230] on link "⏎ Edit" at bounding box center [213, 233] width 76 height 17
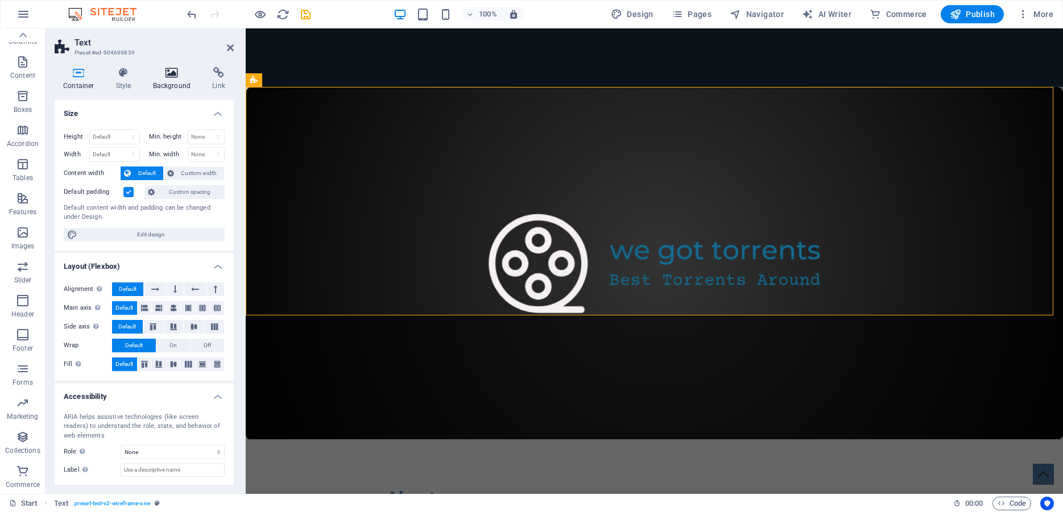
click at [167, 75] on icon at bounding box center [171, 72] width 55 height 11
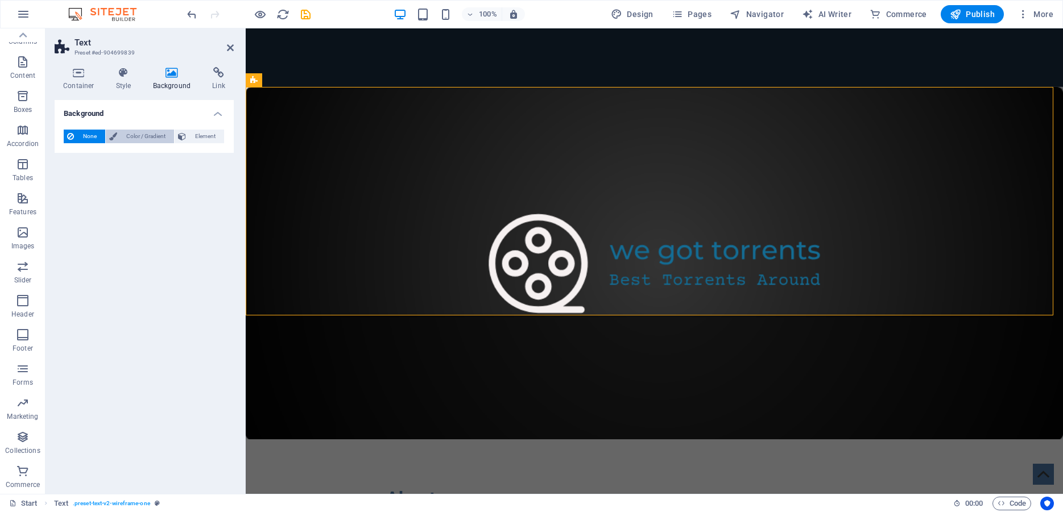
click at [128, 133] on span "Color / Gradient" at bounding box center [146, 137] width 50 height 14
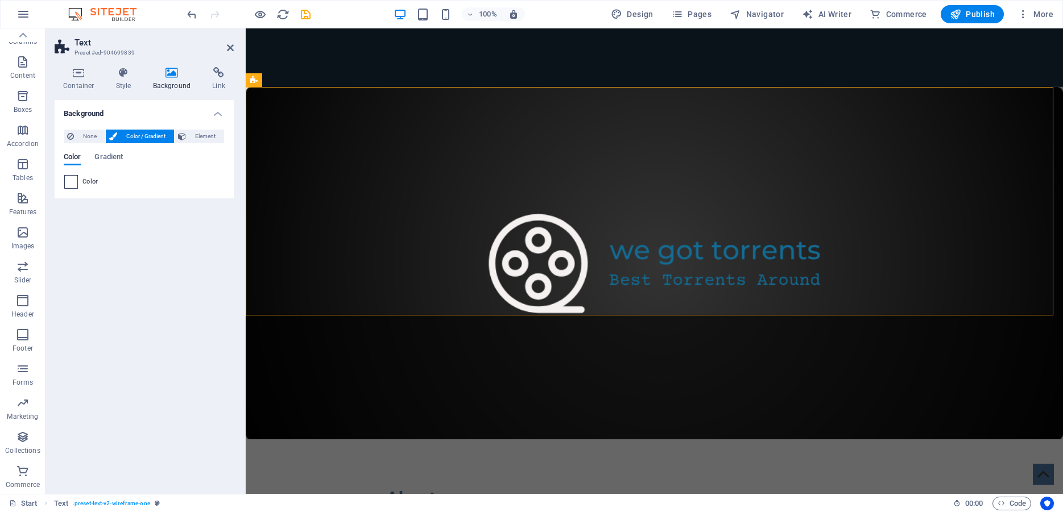
click at [76, 181] on span at bounding box center [71, 182] width 13 height 13
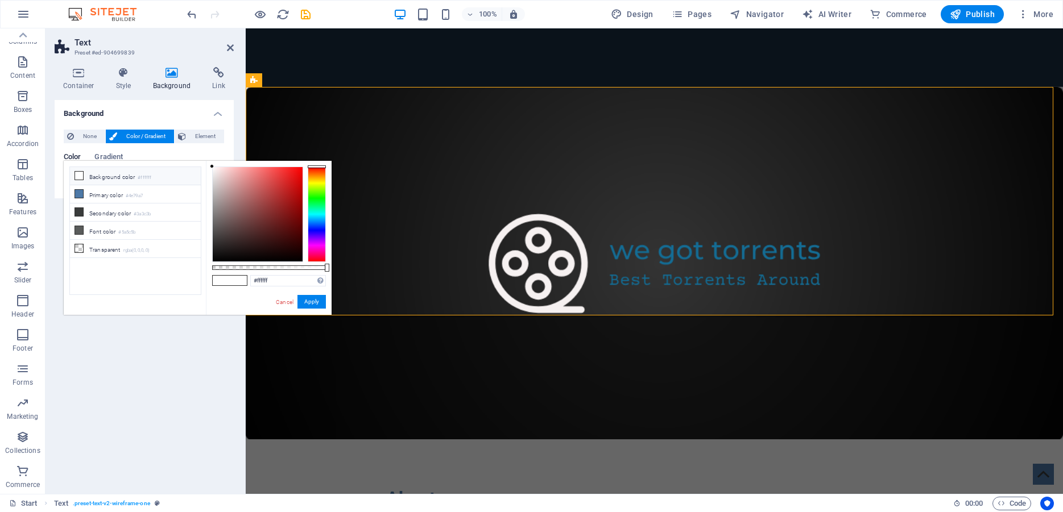
click at [82, 177] on icon at bounding box center [79, 176] width 8 height 8
type input "#807a7a"
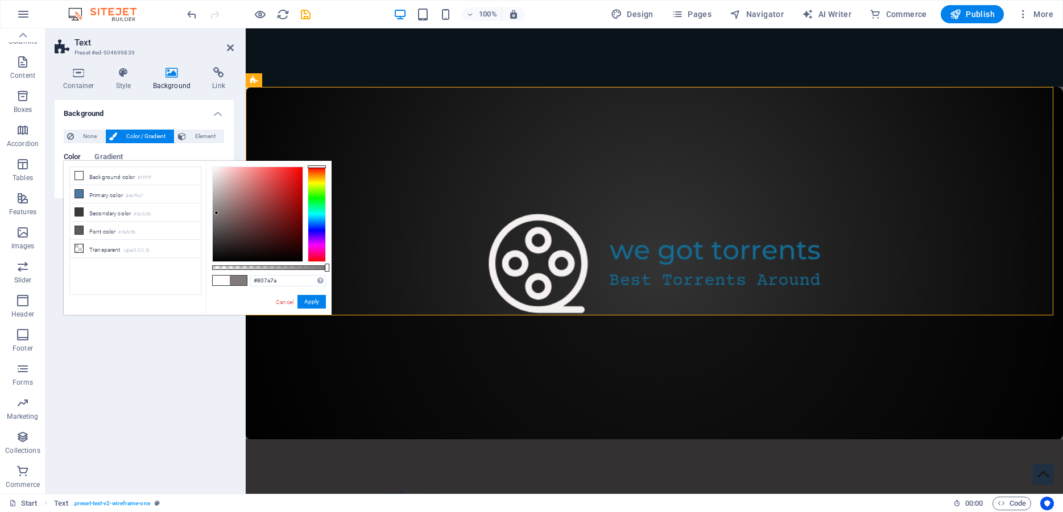
click at [217, 213] on div at bounding box center [258, 214] width 90 height 94
click at [316, 304] on button "Apply" at bounding box center [311, 302] width 28 height 14
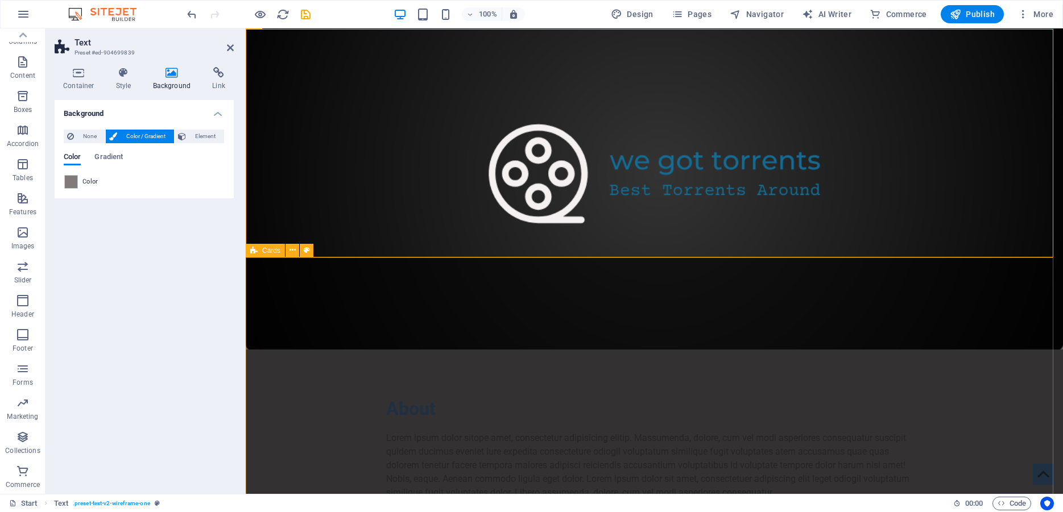
scroll to position [399, 0]
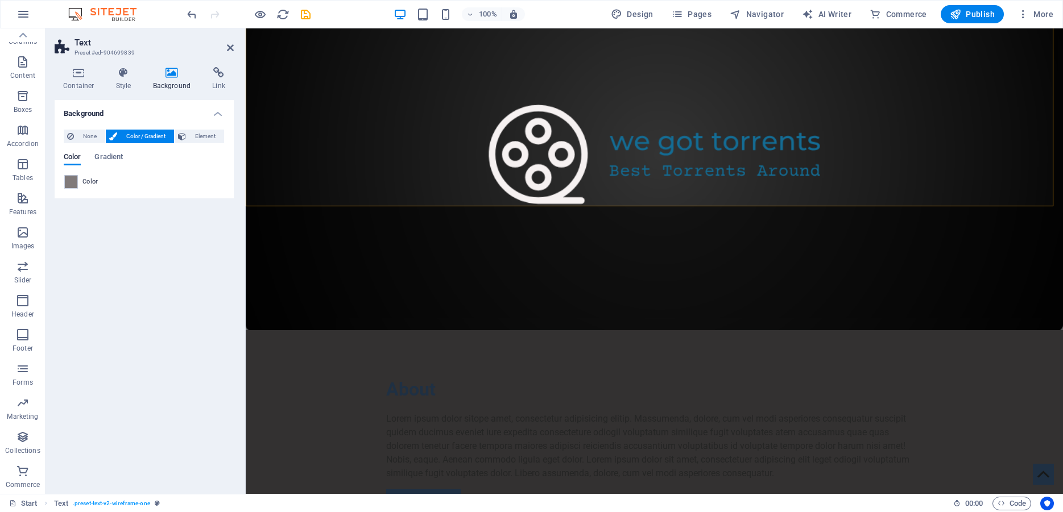
click at [209, 241] on div "Background None Color / Gradient Element Stretch background to full-width Color…" at bounding box center [144, 292] width 179 height 385
click at [227, 47] on icon at bounding box center [230, 47] width 7 height 9
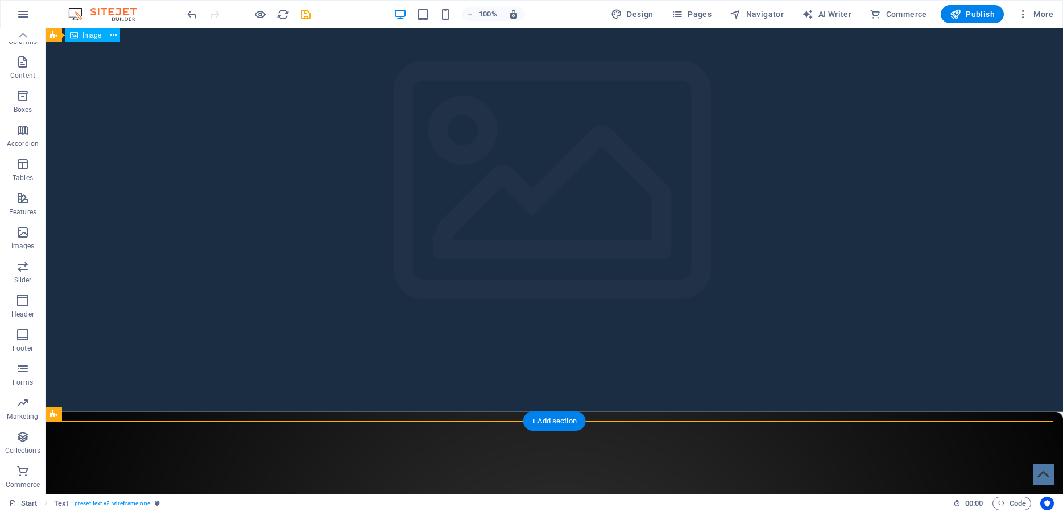
scroll to position [0, 0]
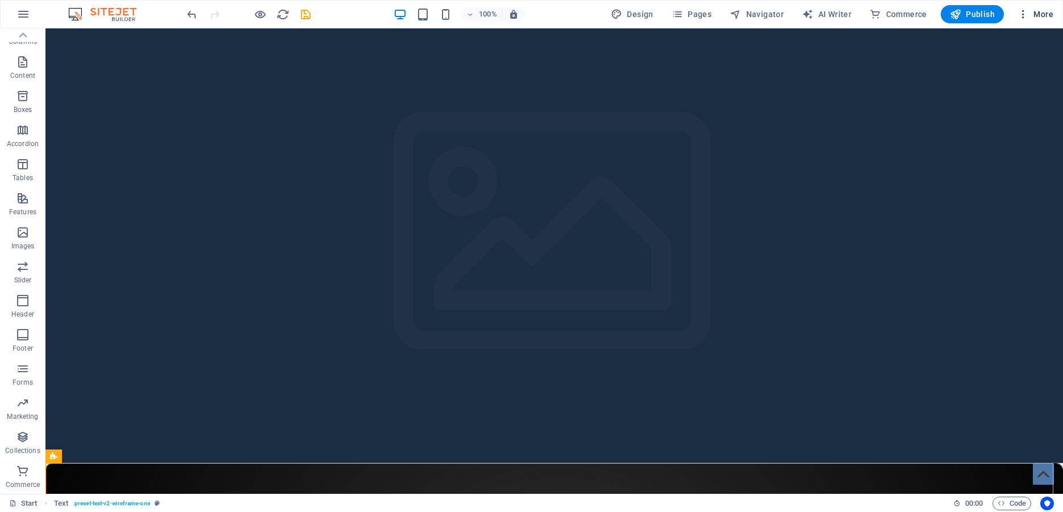
click at [1044, 15] on span "More" at bounding box center [1035, 14] width 36 height 11
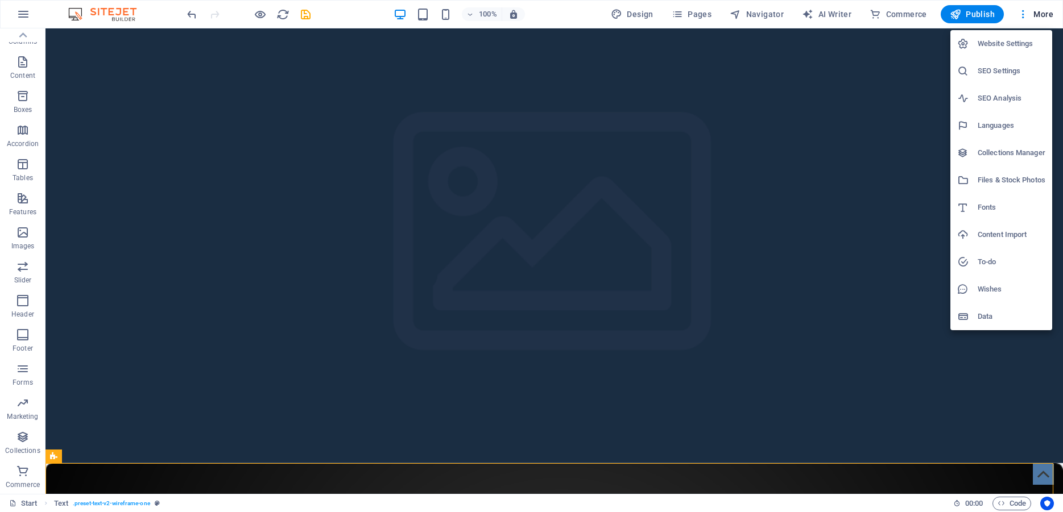
click at [26, 14] on div at bounding box center [531, 256] width 1063 height 512
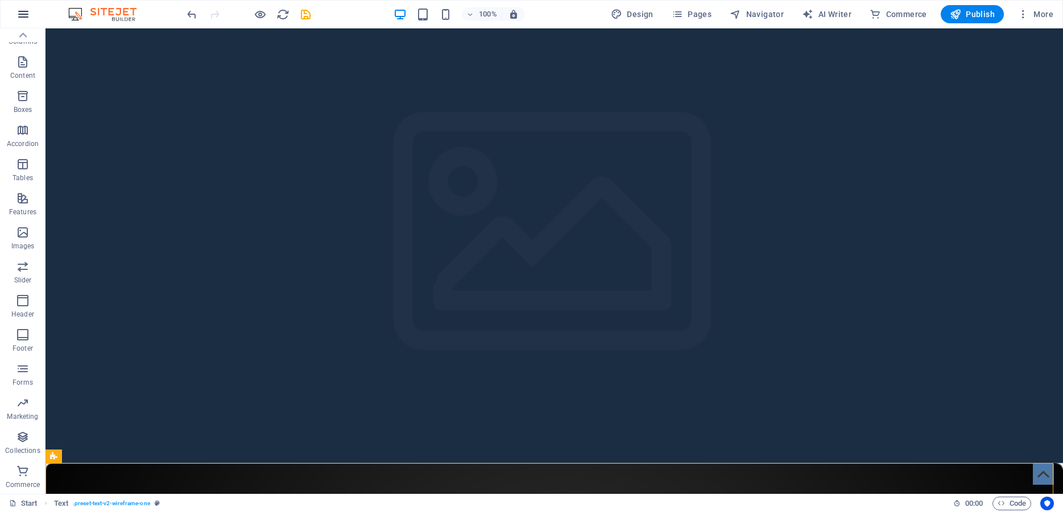
click at [24, 15] on icon "button" at bounding box center [23, 14] width 14 height 14
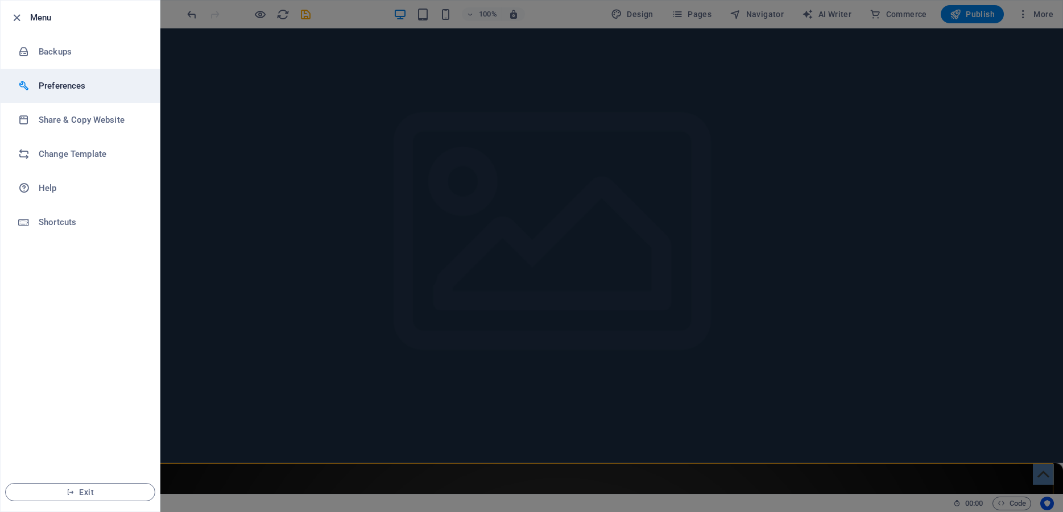
click at [52, 84] on h6 "Preferences" at bounding box center [91, 86] width 105 height 14
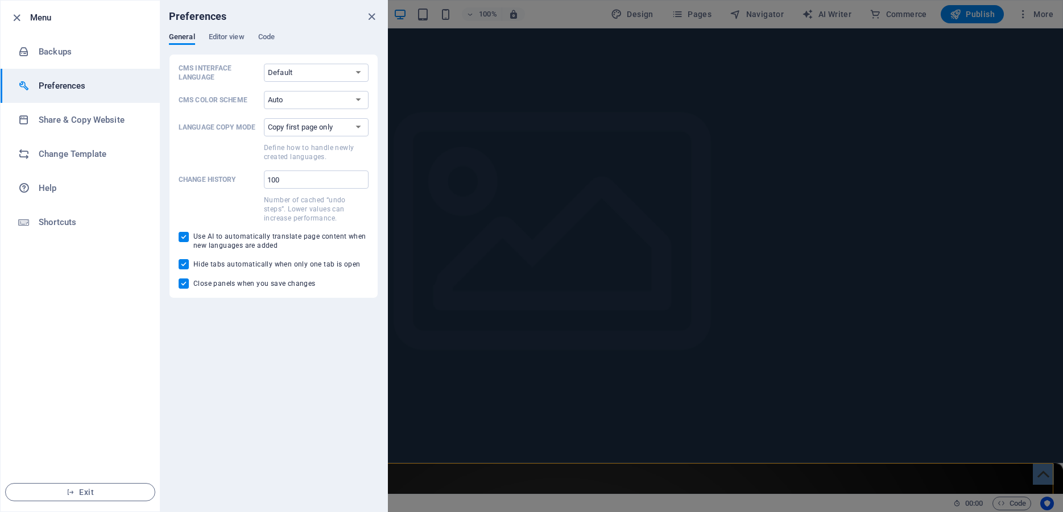
click at [52, 84] on h6 "Preferences" at bounding box center [91, 86] width 105 height 14
